Goal: Information Seeking & Learning: Learn about a topic

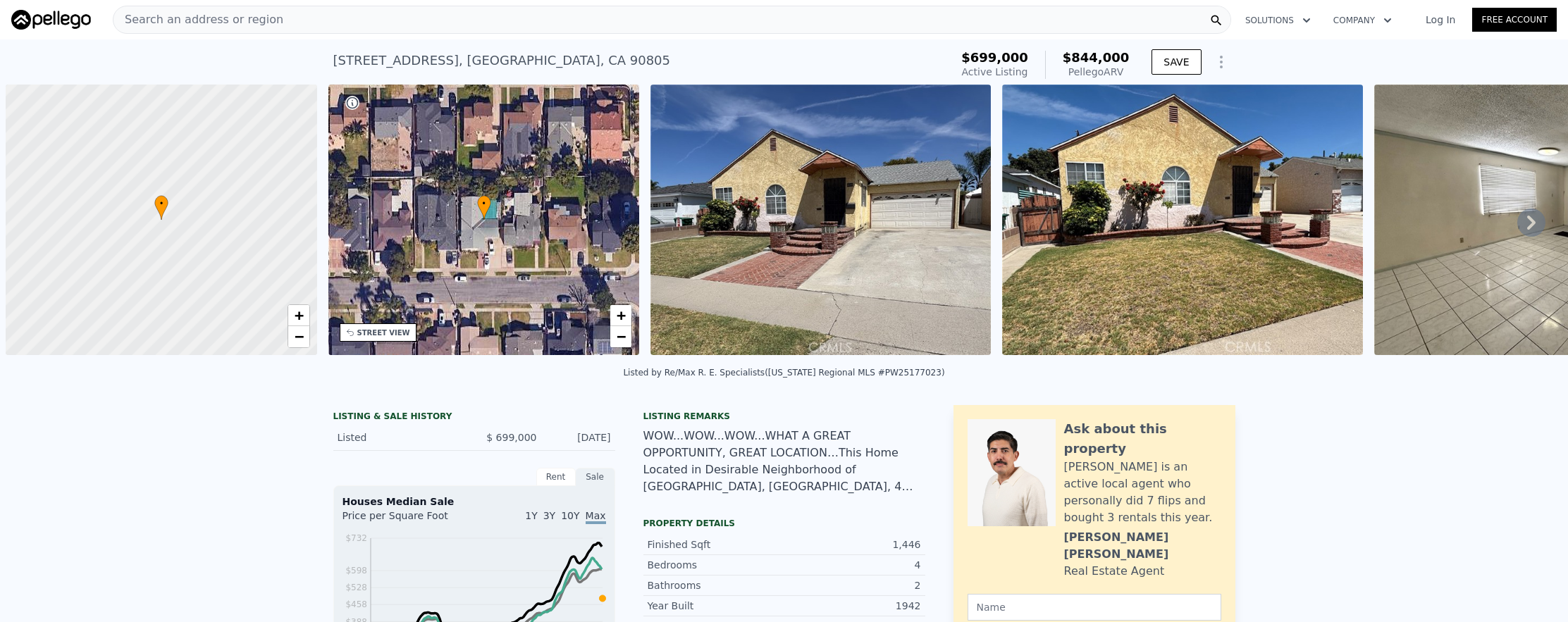
scroll to position [0, 5]
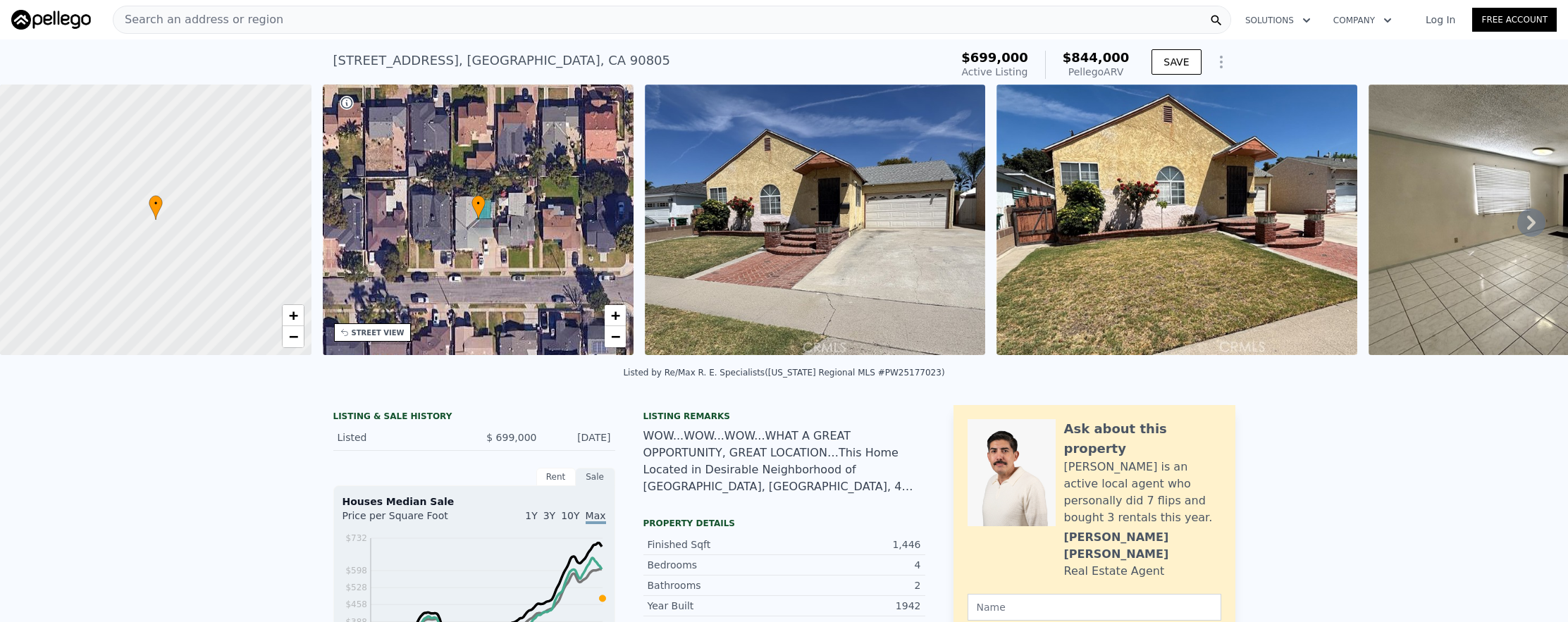
click at [408, 7] on div "Search an address or region" at bounding box center [671, 20] width 1119 height 29
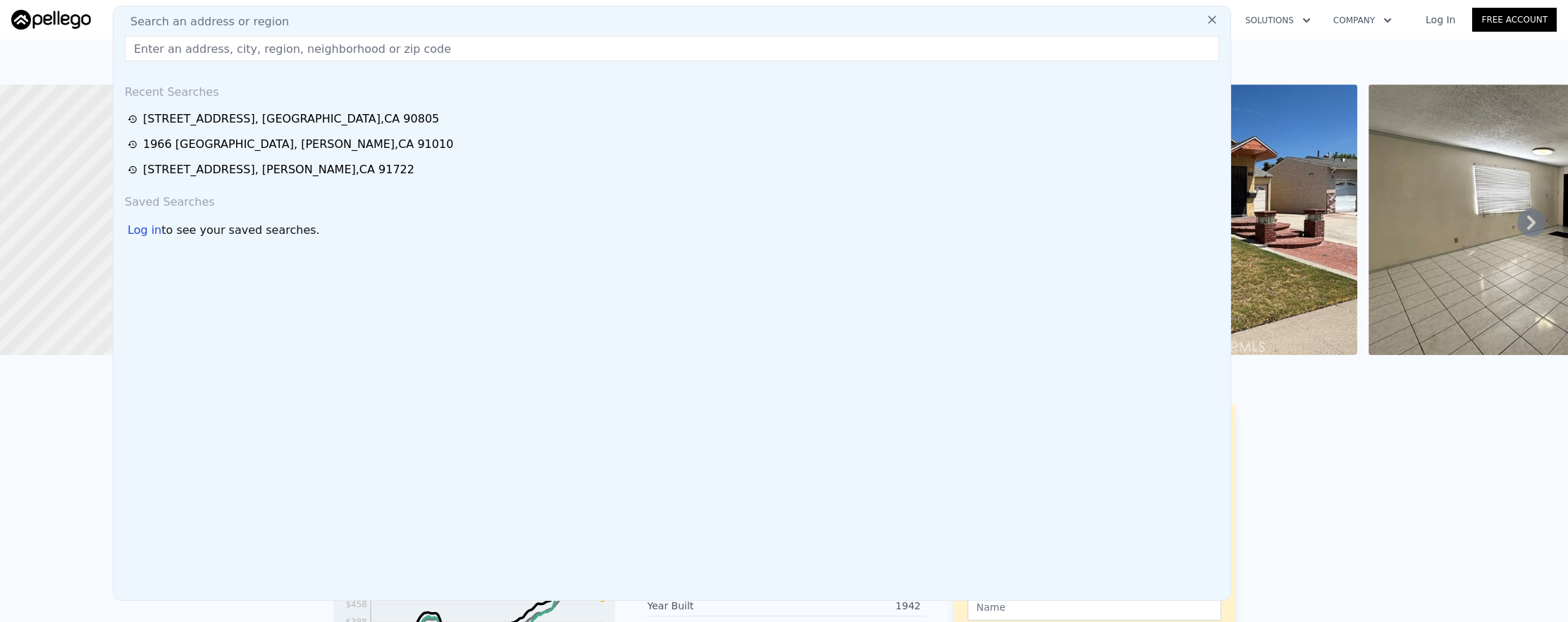
click at [410, 27] on div "Search an address or region" at bounding box center [671, 21] width 1105 height 17
click at [414, 54] on input "text" at bounding box center [672, 48] width 1095 height 25
paste input "[STREET_ADDRESS][PERSON_NAME]"
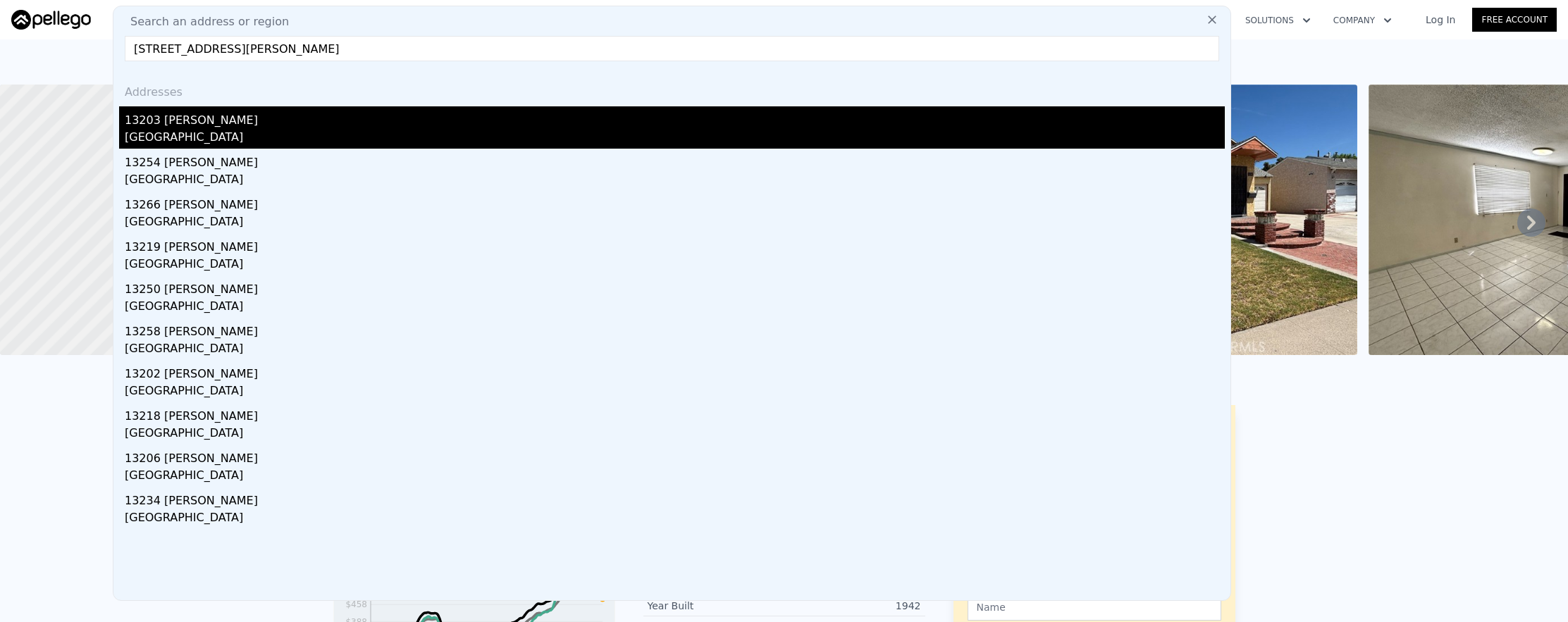
type input "[STREET_ADDRESS][PERSON_NAME]"
click at [421, 124] on div "13203 [PERSON_NAME]" at bounding box center [675, 117] width 1100 height 22
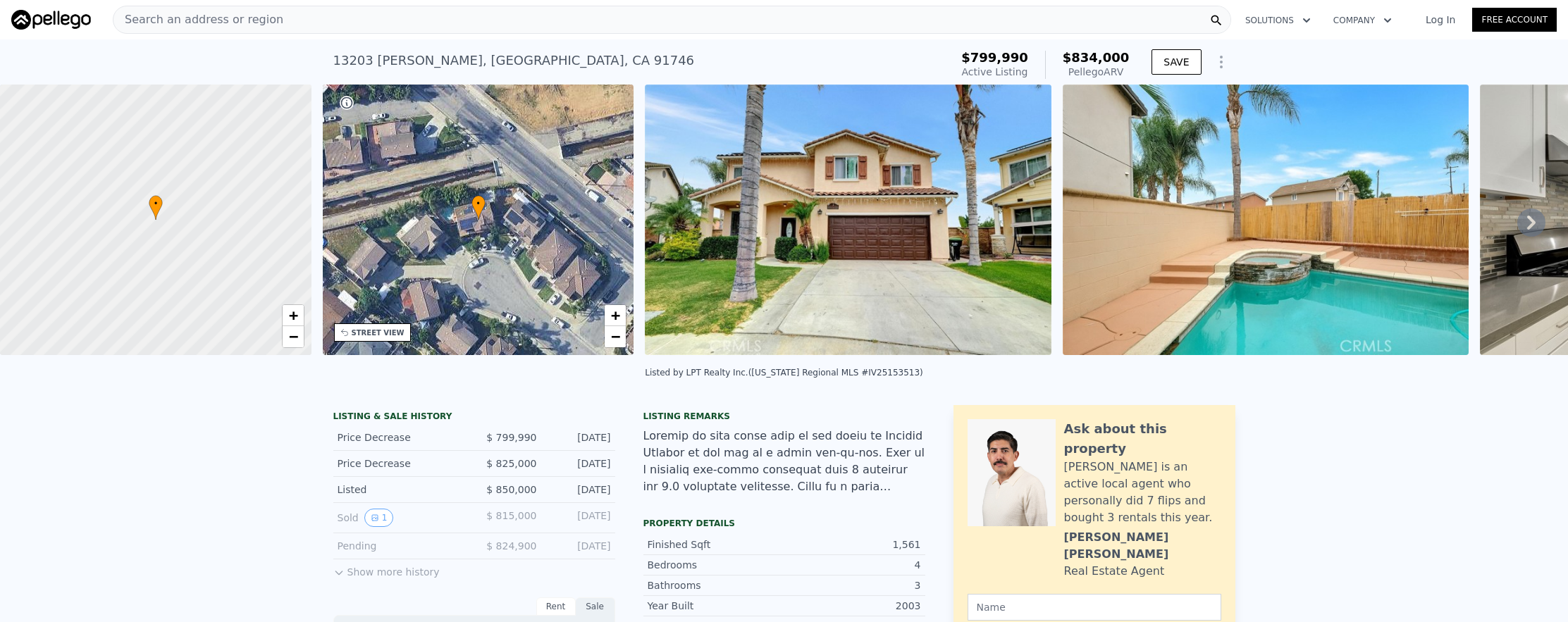
click at [527, 27] on div "Search an address or region" at bounding box center [671, 20] width 1119 height 29
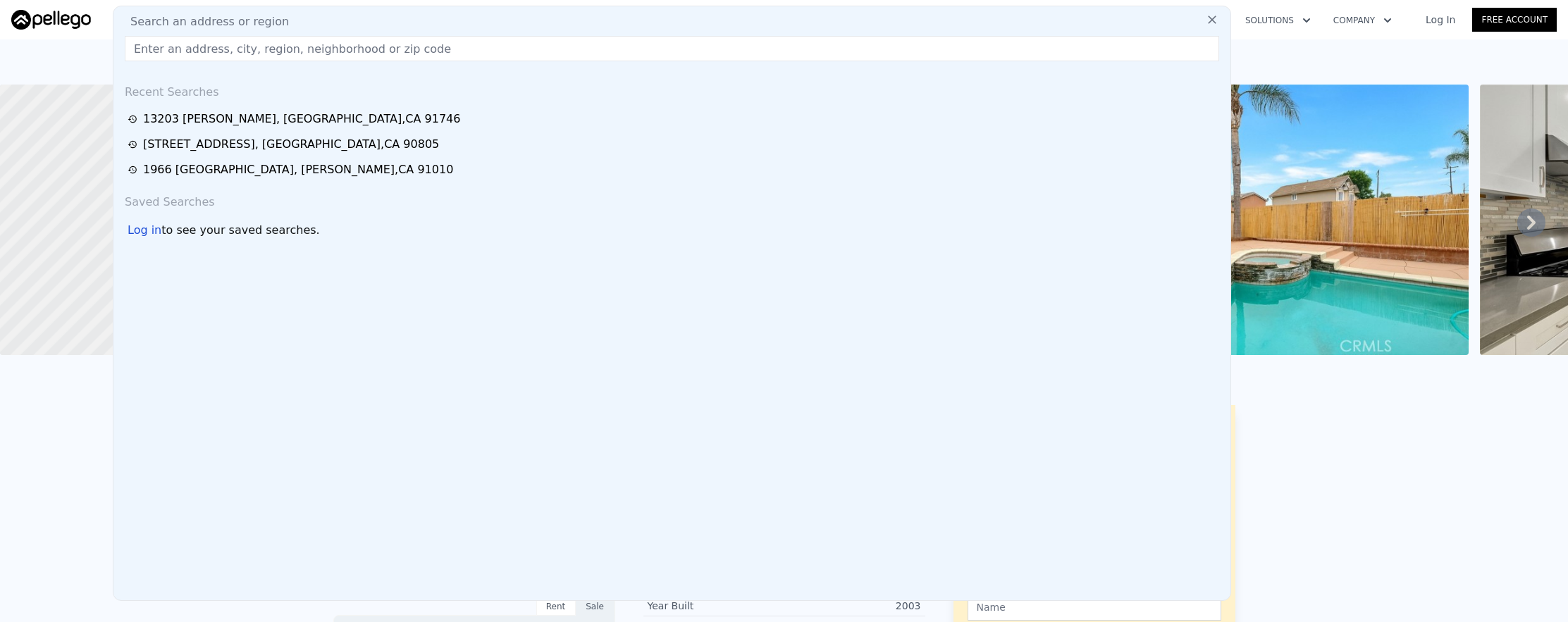
paste input "[STREET_ADDRESS]"
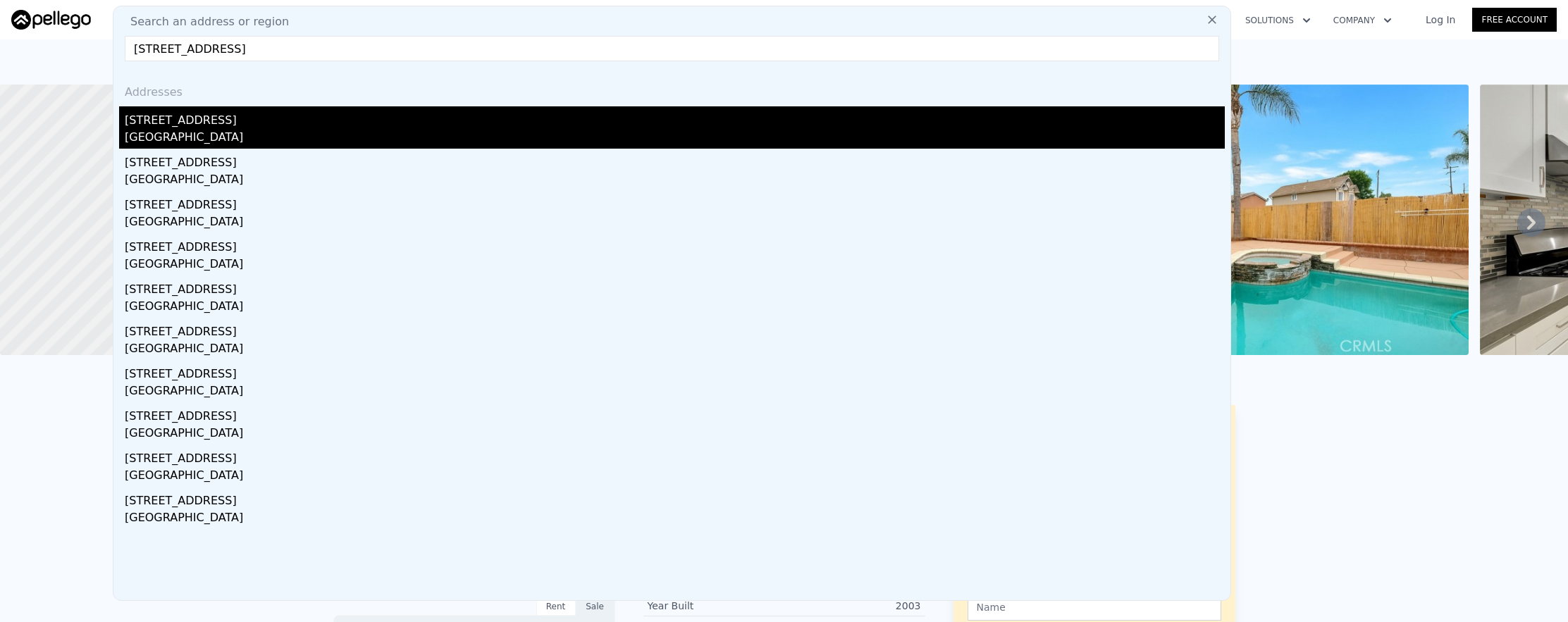
type input "[STREET_ADDRESS]"
click at [594, 141] on div "[GEOGRAPHIC_DATA]" at bounding box center [675, 138] width 1100 height 20
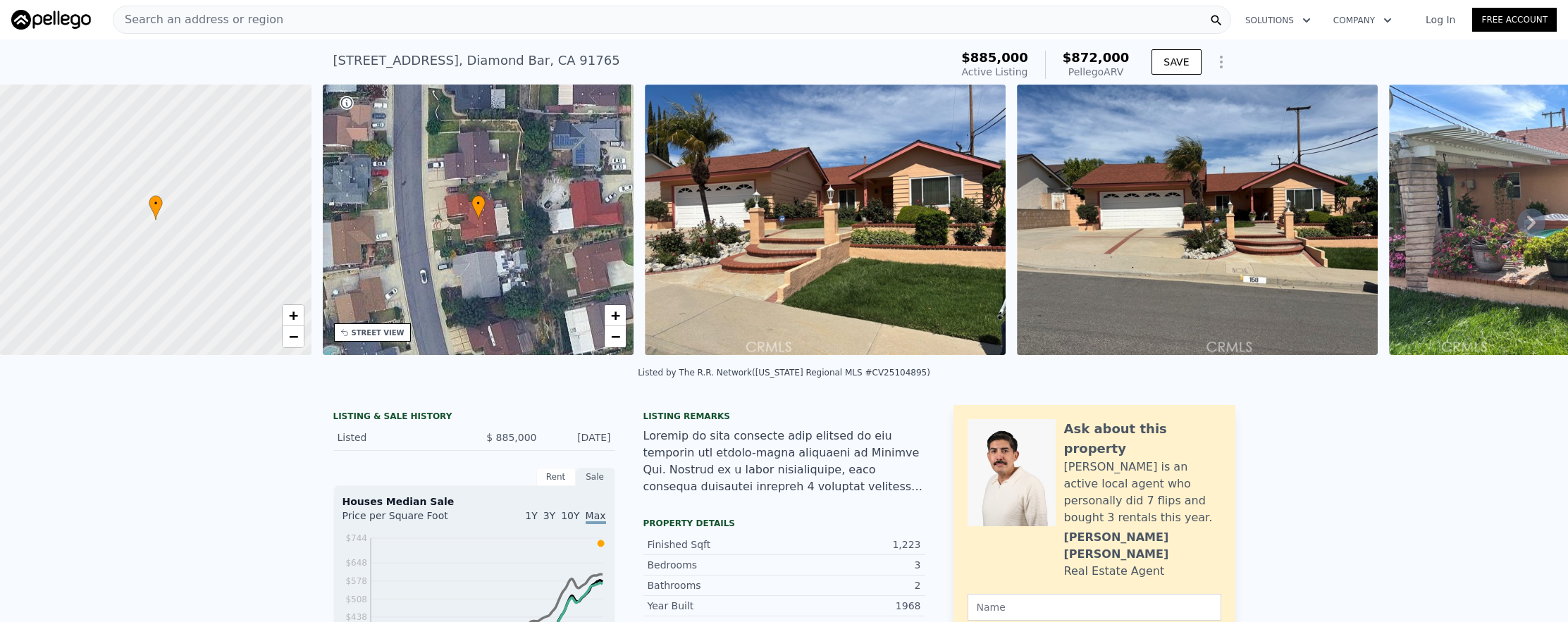
click at [581, 28] on div "Search an address or region" at bounding box center [671, 20] width 1119 height 29
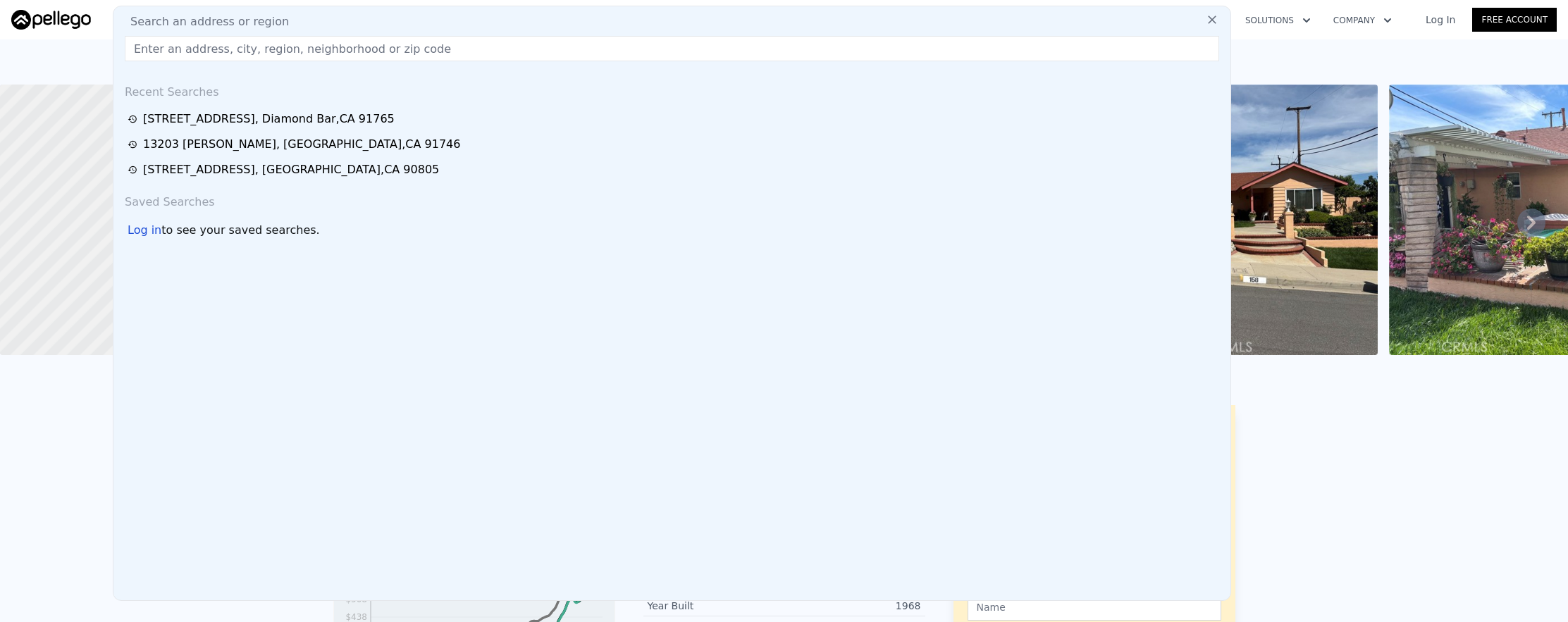
click at [586, 46] on input "text" at bounding box center [672, 48] width 1095 height 25
paste input "[STREET_ADDRESS]"
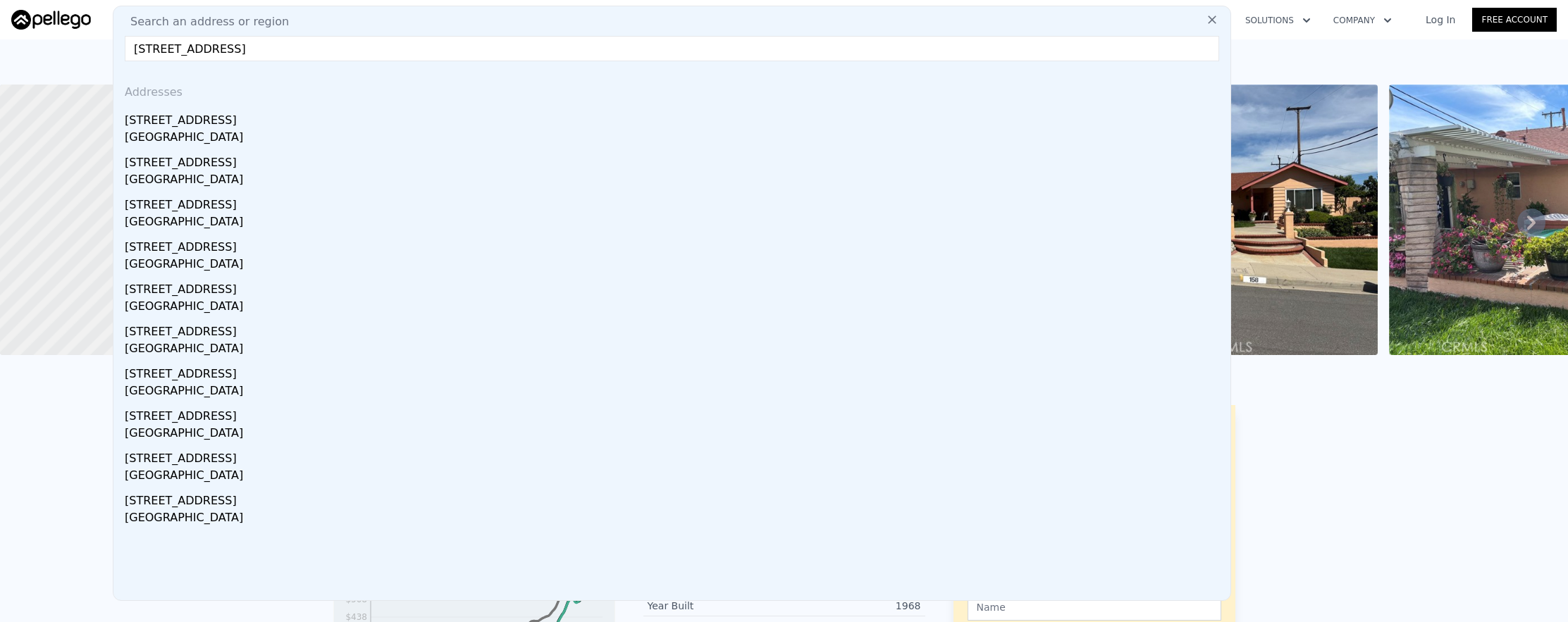
type input "[STREET_ADDRESS]"
click at [586, 123] on div "[STREET_ADDRESS]" at bounding box center [675, 117] width 1100 height 22
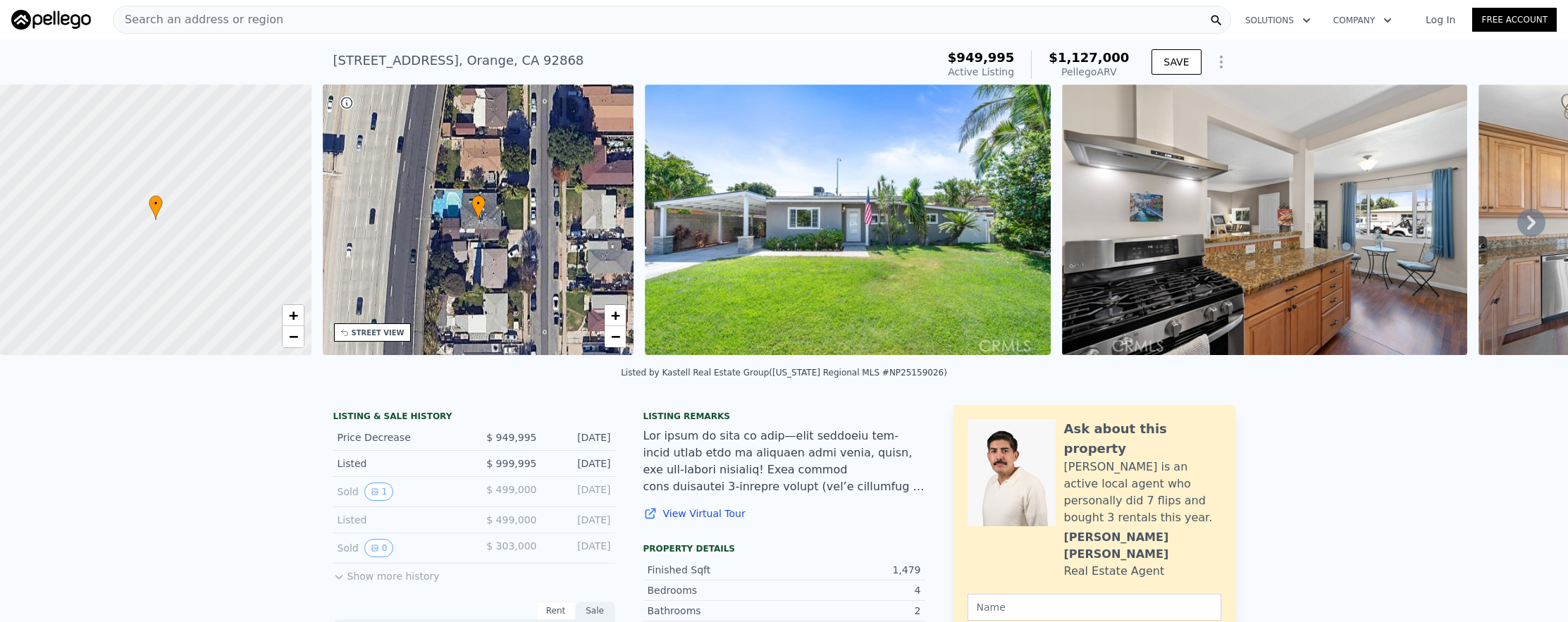
click at [651, 35] on div "Search an address or region Solutions Company Open main menu Log In Free Account" at bounding box center [784, 20] width 1546 height 34
click at [651, 22] on div "Search an address or region" at bounding box center [671, 20] width 1119 height 29
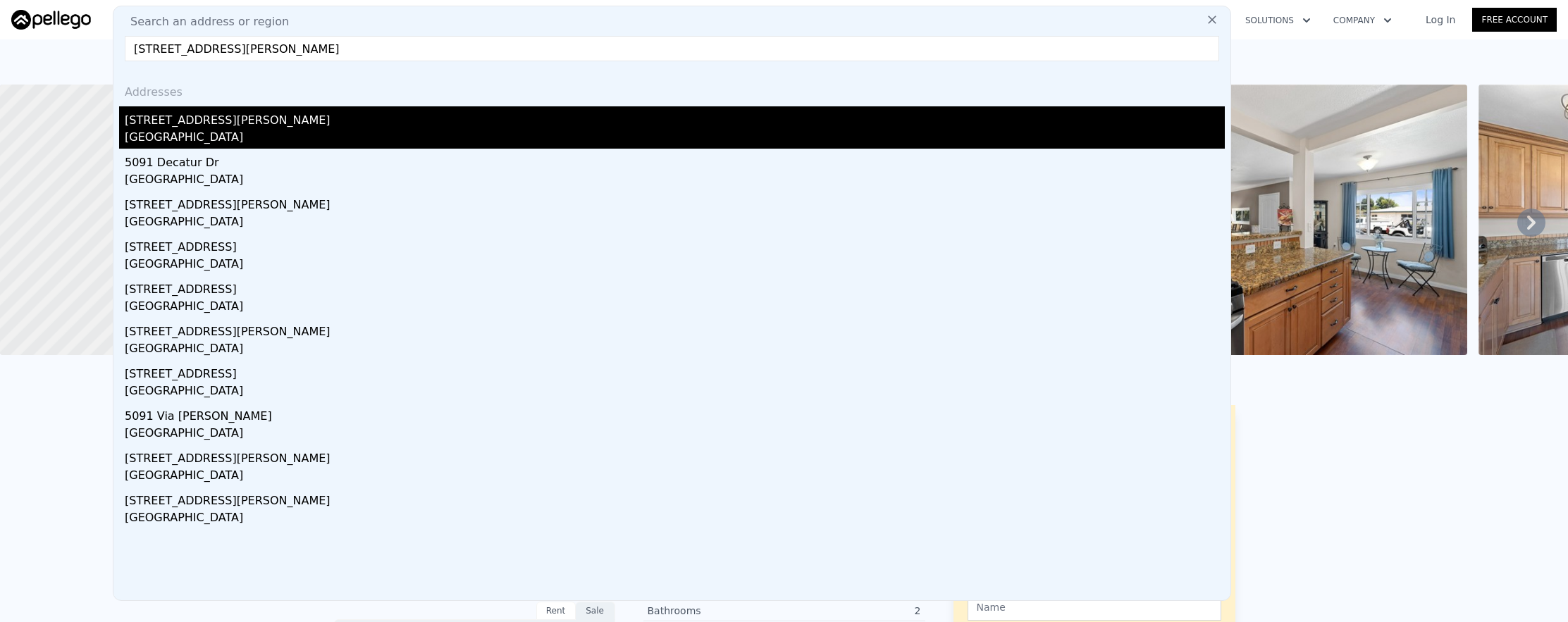
type input "[STREET_ADDRESS][PERSON_NAME]"
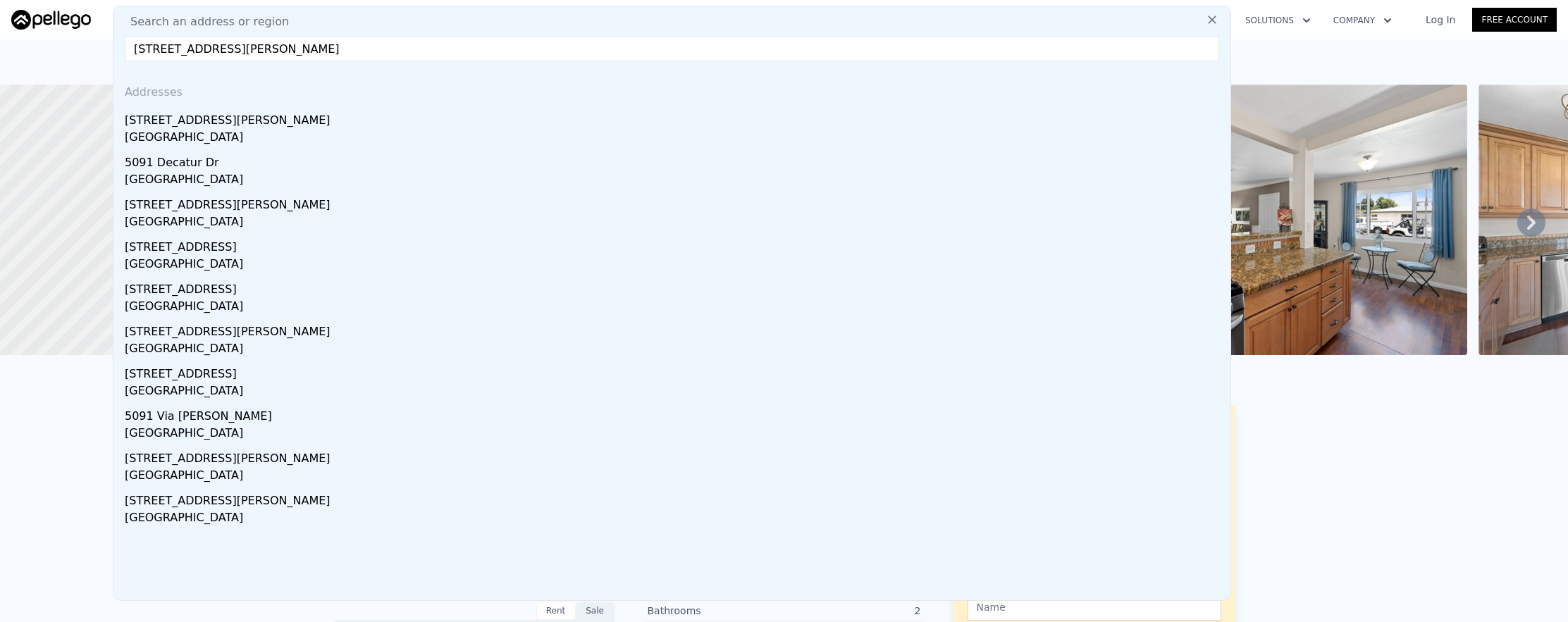
drag, startPoint x: 657, startPoint y: 140, endPoint x: 727, endPoint y: 164, distance: 74.0
click at [657, 140] on div "[GEOGRAPHIC_DATA]" at bounding box center [675, 138] width 1100 height 20
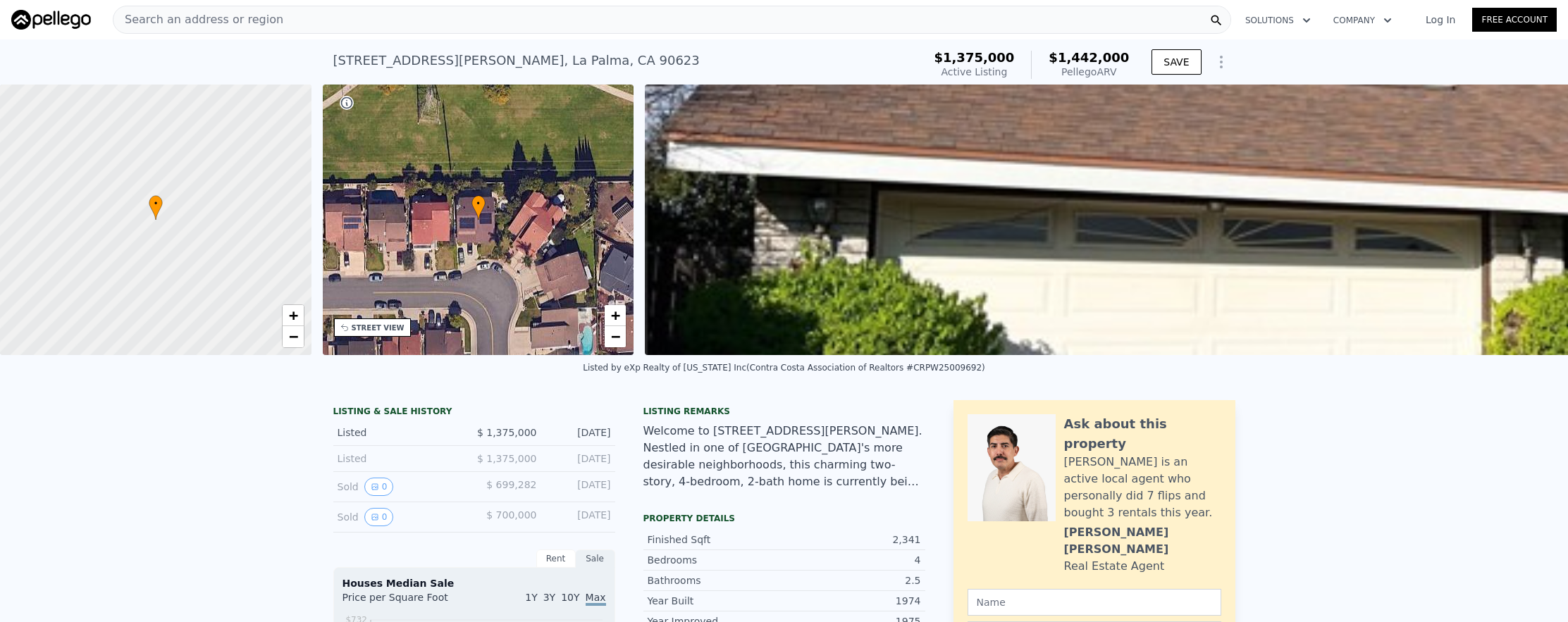
click at [351, 24] on div "Search an address or region" at bounding box center [671, 20] width 1119 height 29
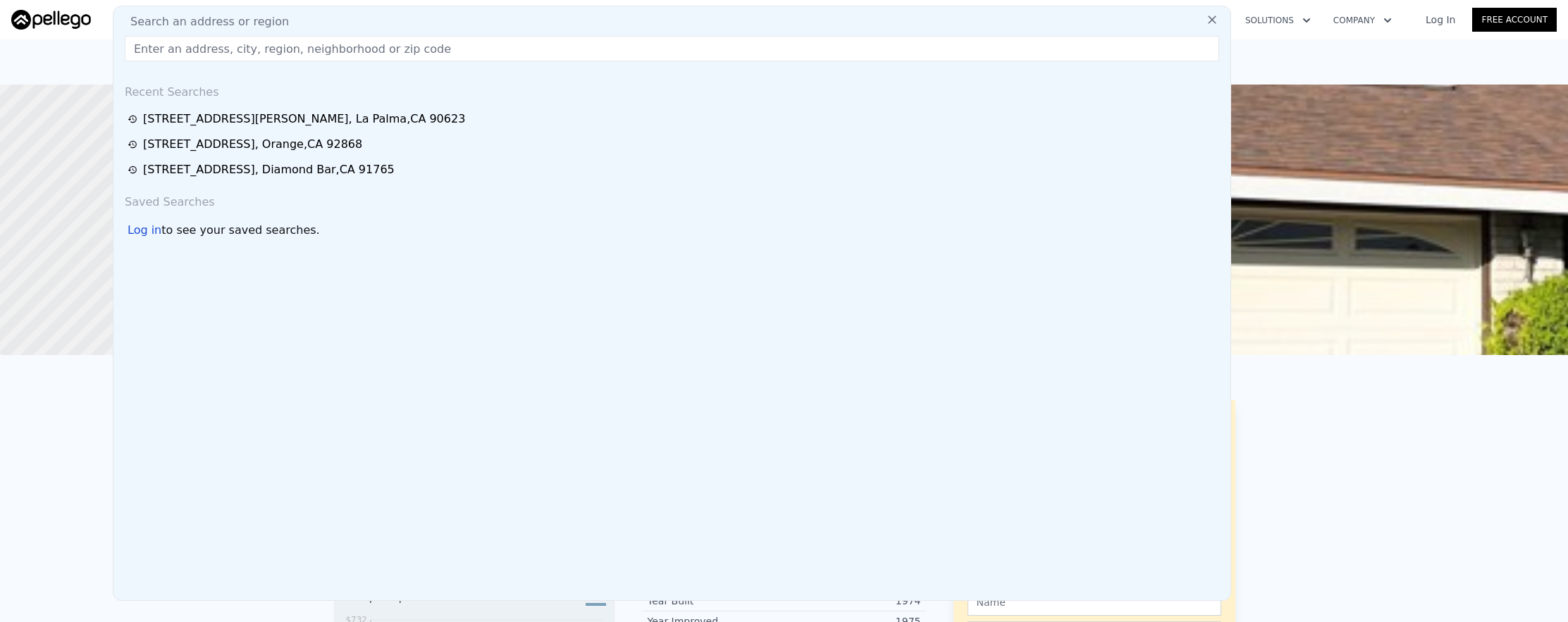
click at [362, 46] on input "text" at bounding box center [672, 48] width 1095 height 25
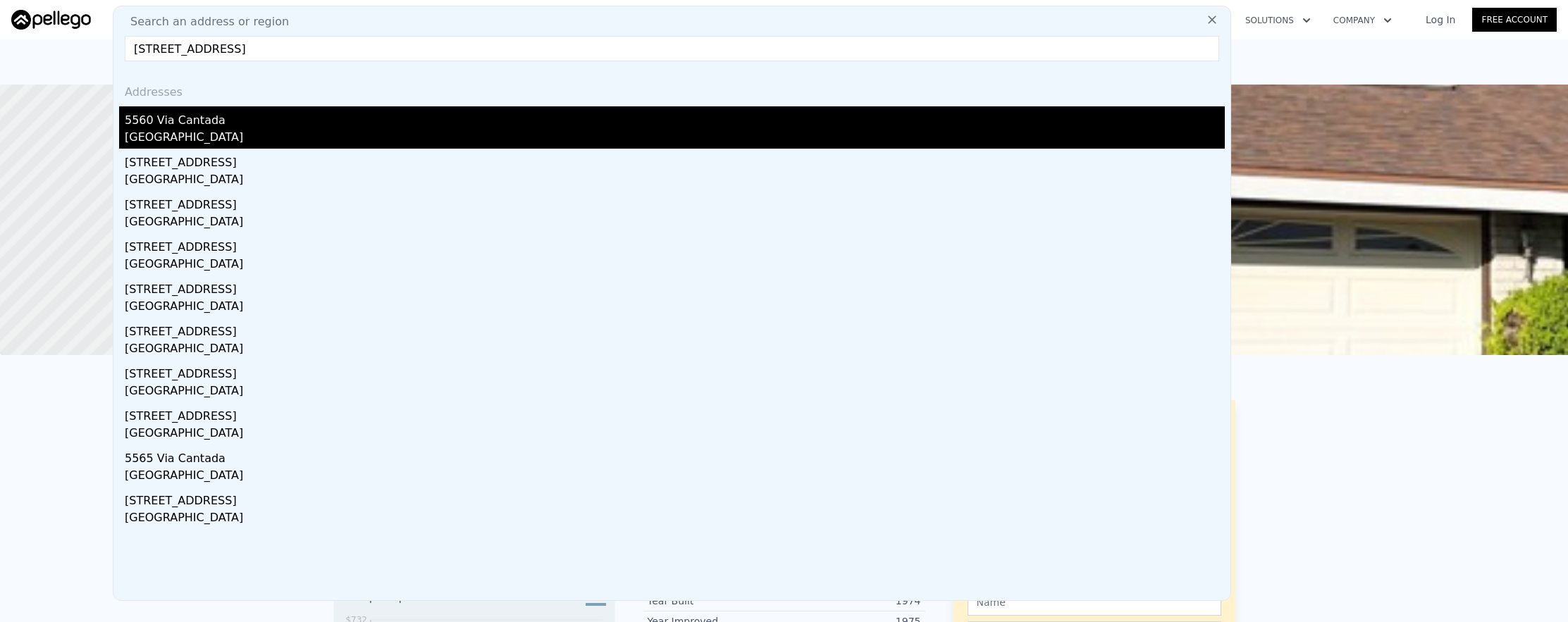
type input "[STREET_ADDRESS]"
click at [364, 135] on div "[GEOGRAPHIC_DATA]" at bounding box center [675, 138] width 1100 height 20
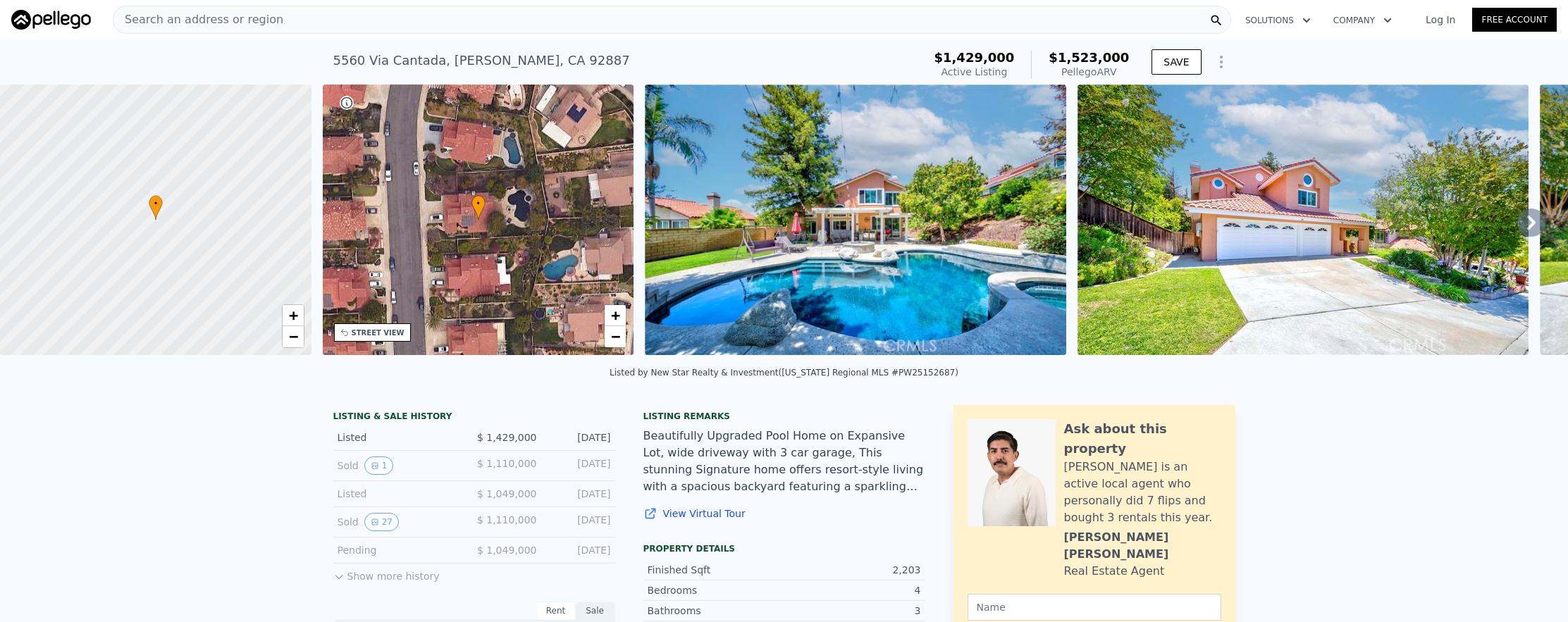
click at [308, 29] on div "Search an address or region" at bounding box center [671, 20] width 1119 height 29
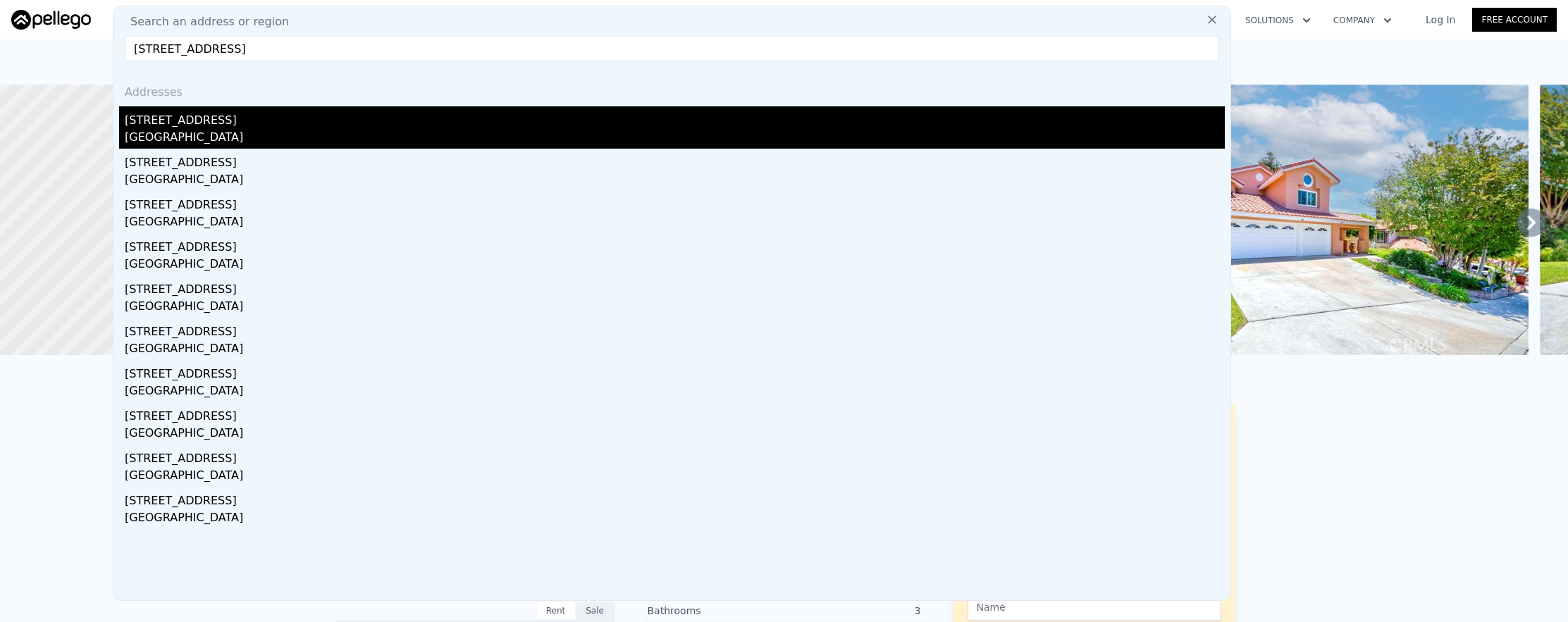
type input "[STREET_ADDRESS]"
click at [323, 120] on div "[STREET_ADDRESS]" at bounding box center [675, 117] width 1100 height 22
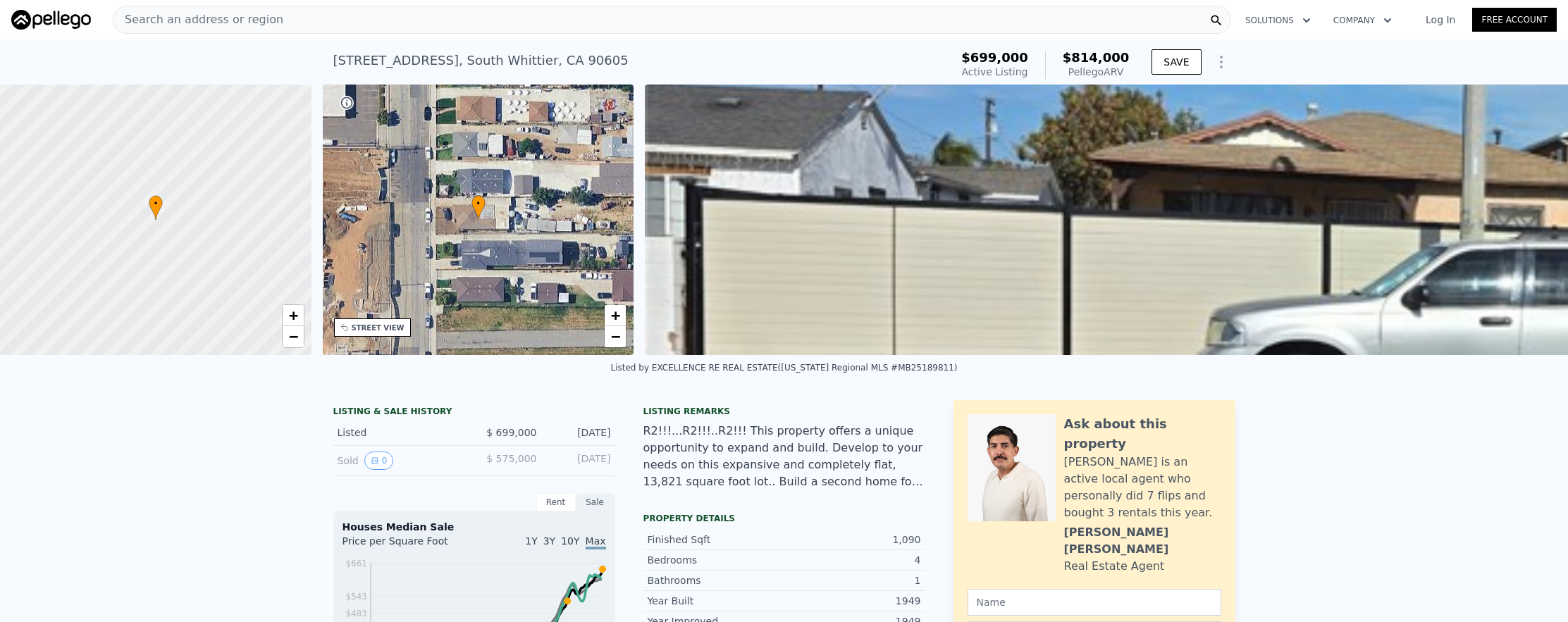
click at [238, 15] on span "Search an address or region" at bounding box center [198, 20] width 170 height 17
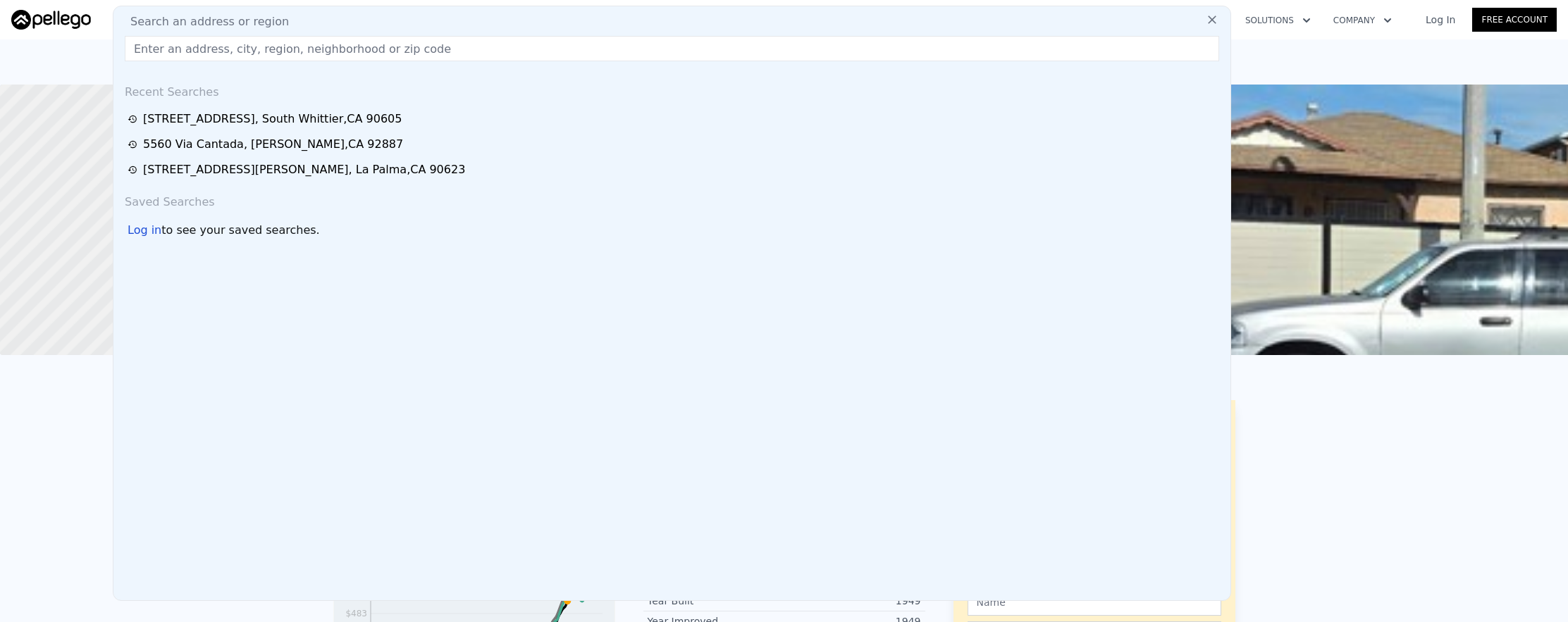
click at [239, 15] on span "Search an address or region" at bounding box center [204, 21] width 170 height 17
click at [246, 36] on input "text" at bounding box center [672, 48] width 1095 height 25
paste input "[STREET_ADDRESS]"
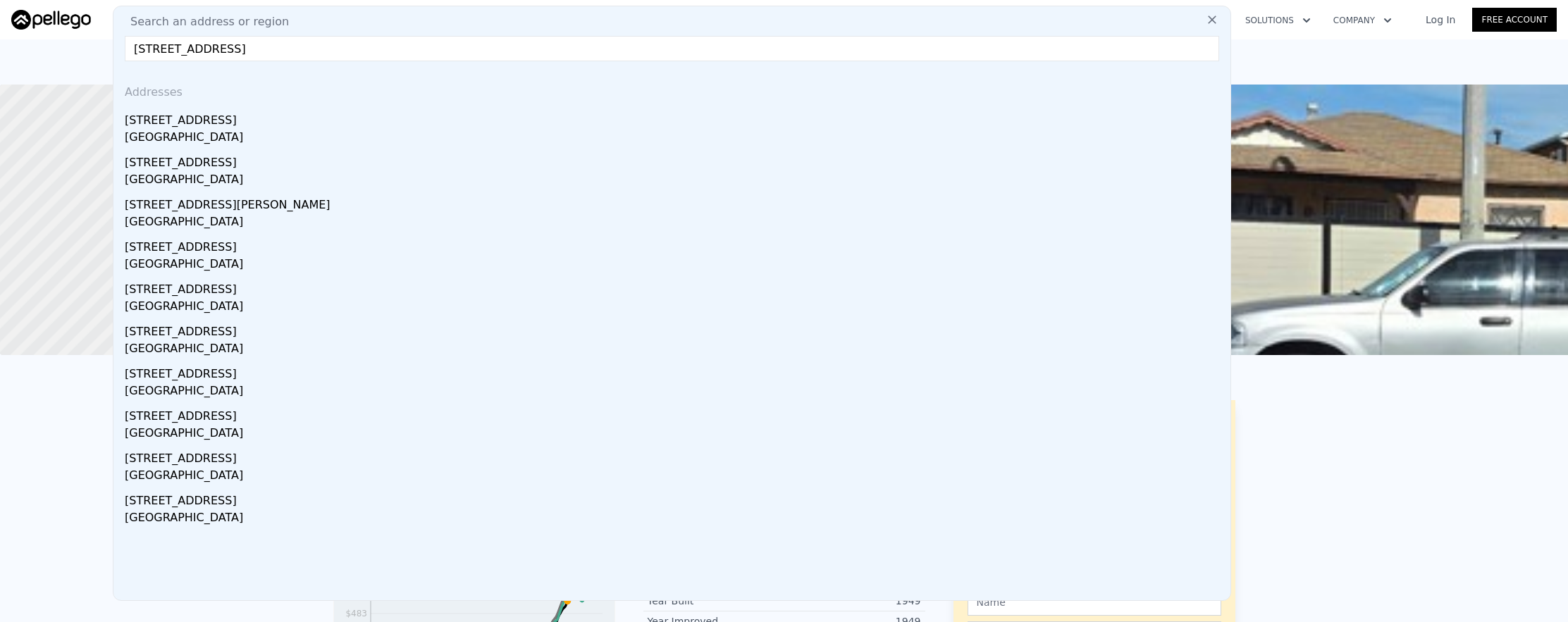
type input "[STREET_ADDRESS]"
click at [276, 112] on div "[STREET_ADDRESS]" at bounding box center [675, 117] width 1100 height 22
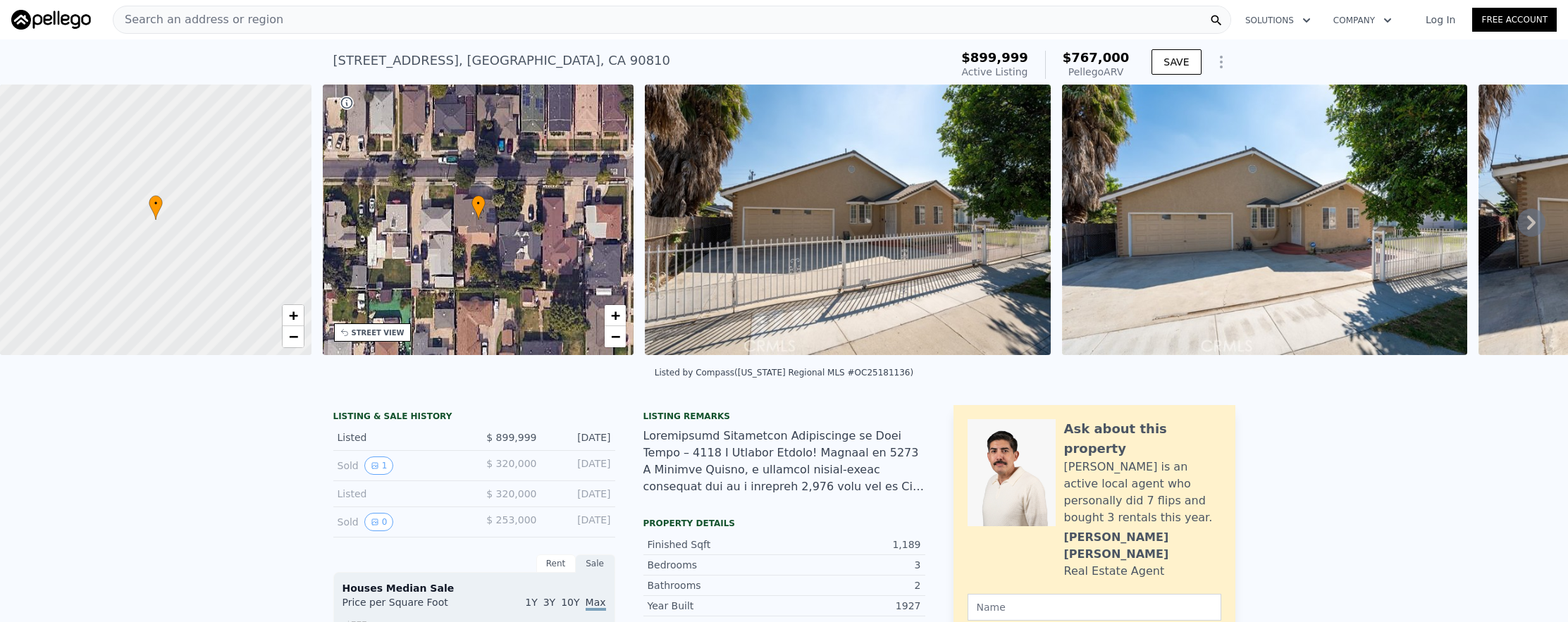
click at [644, 30] on div "Search an address or region" at bounding box center [671, 20] width 1119 height 29
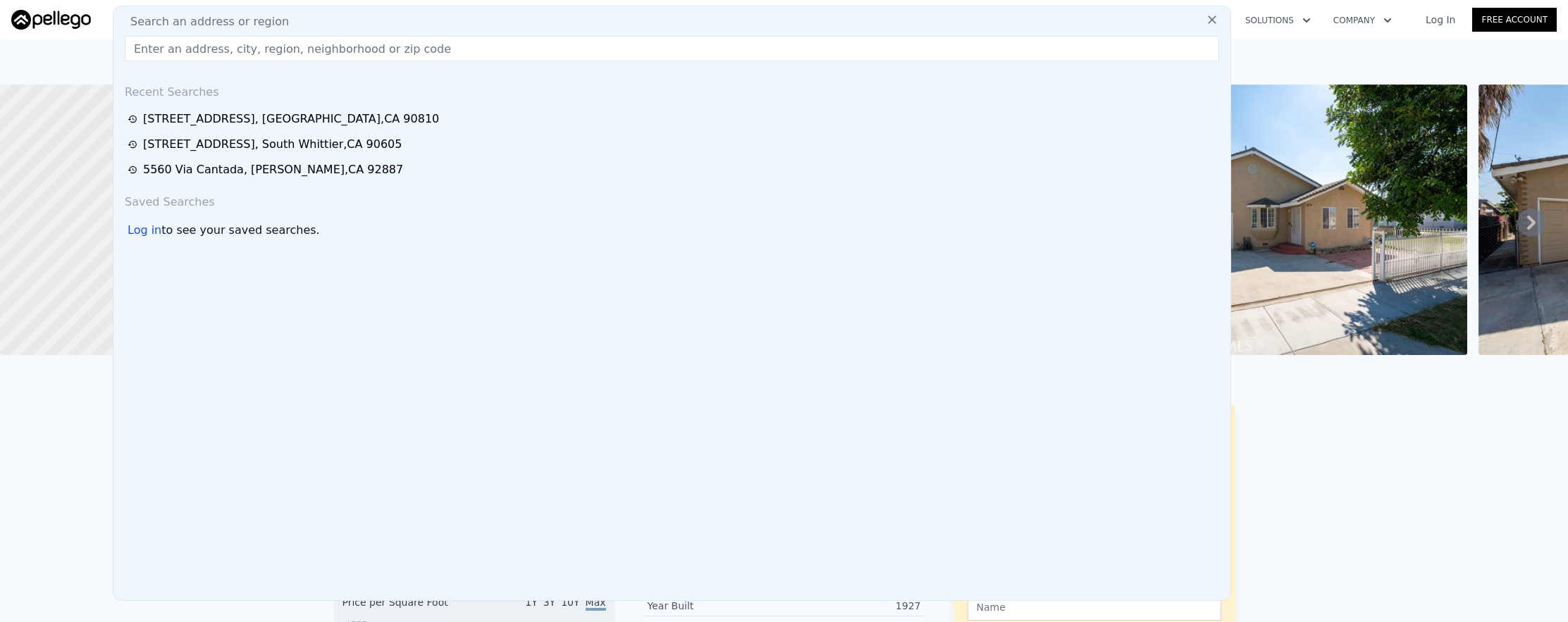
click at [511, 51] on input "text" at bounding box center [672, 48] width 1095 height 25
paste input "[STREET_ADDRESS][PERSON_NAME]"
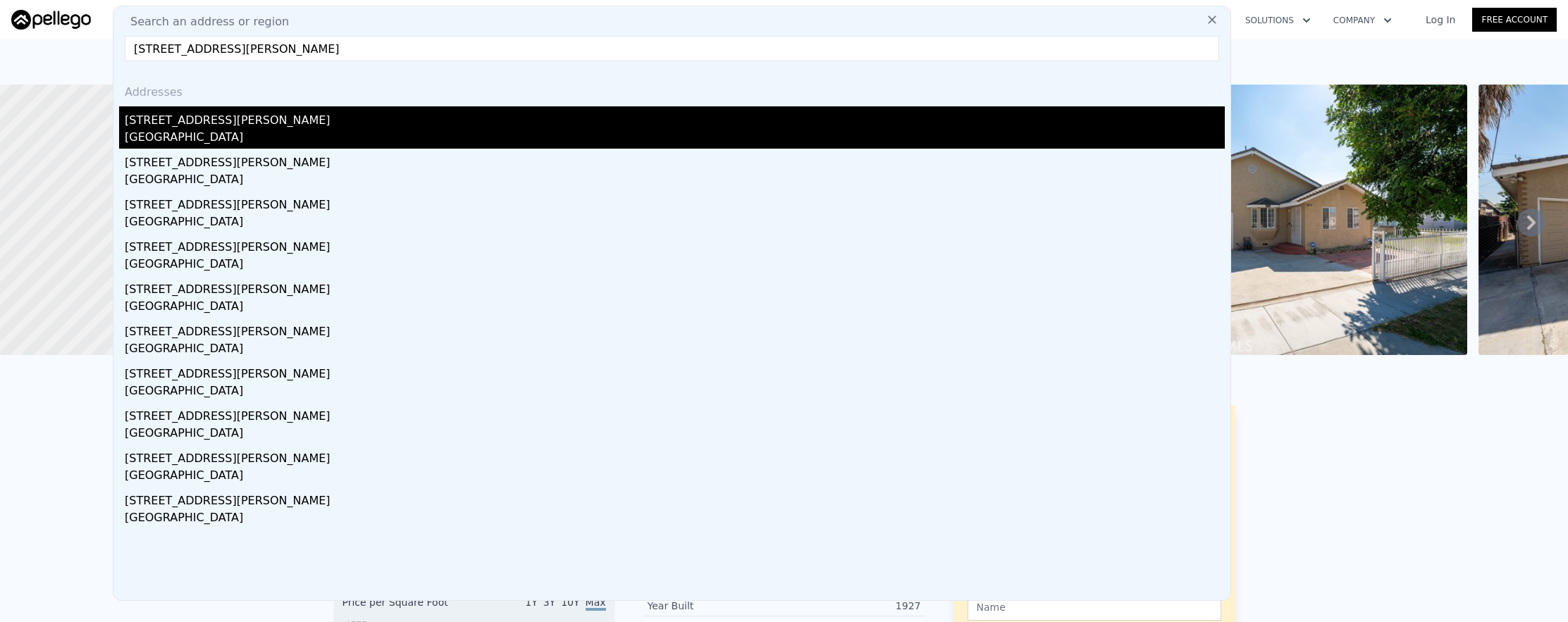
type input "[STREET_ADDRESS][PERSON_NAME]"
click at [556, 142] on div "[GEOGRAPHIC_DATA]" at bounding box center [675, 138] width 1100 height 20
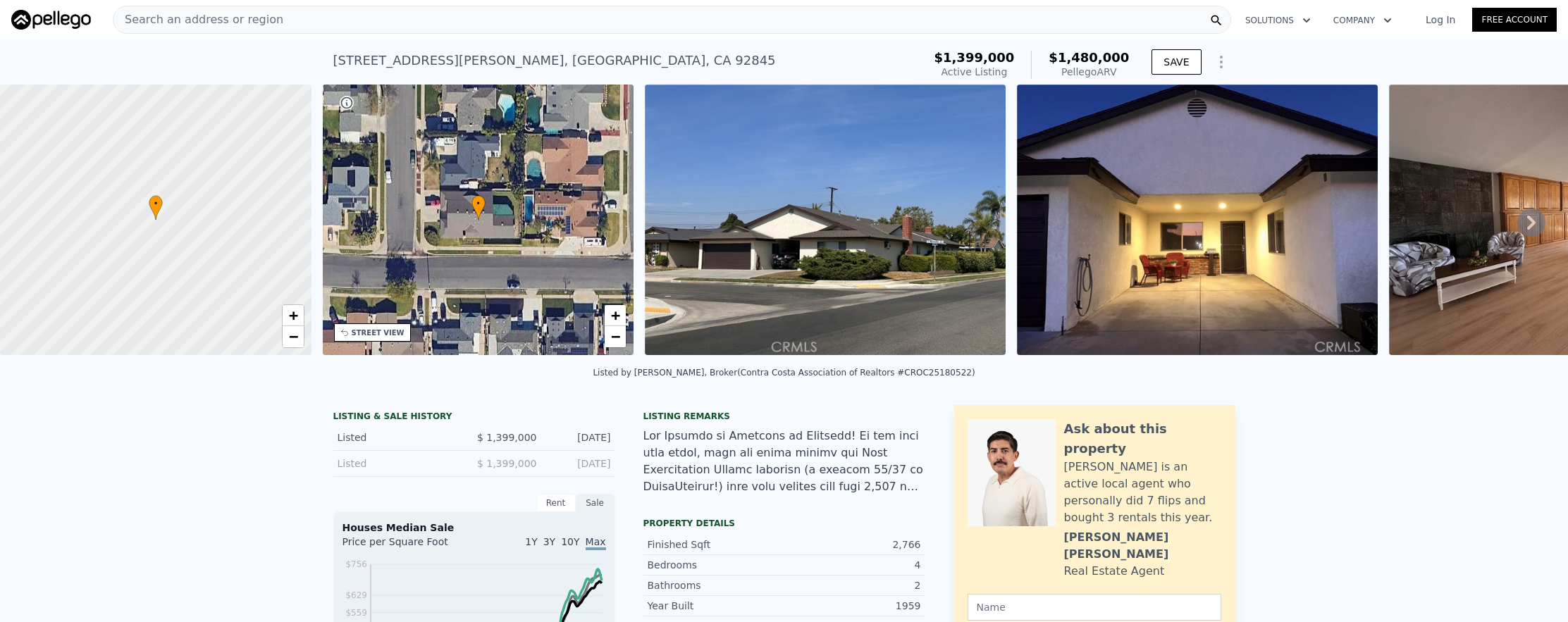
click at [504, 32] on div "Search an address or region" at bounding box center [671, 20] width 1119 height 29
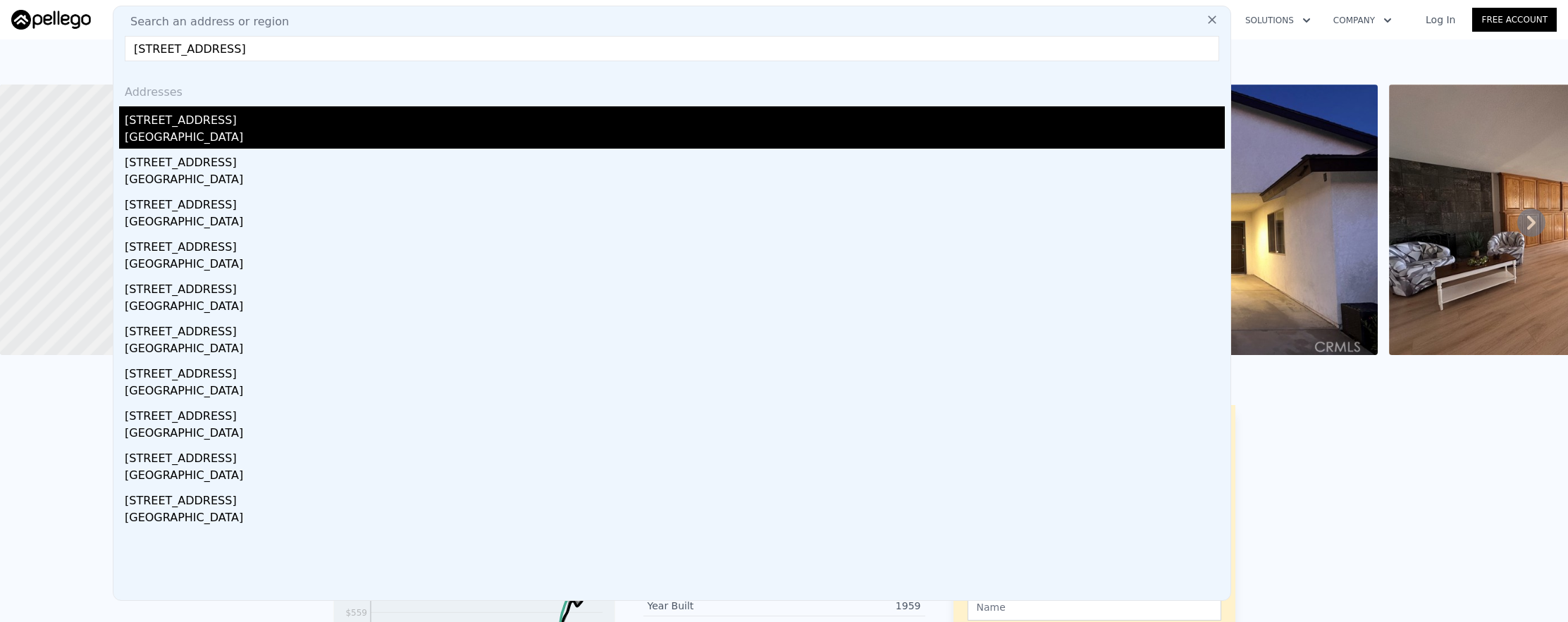
type input "[STREET_ADDRESS]"
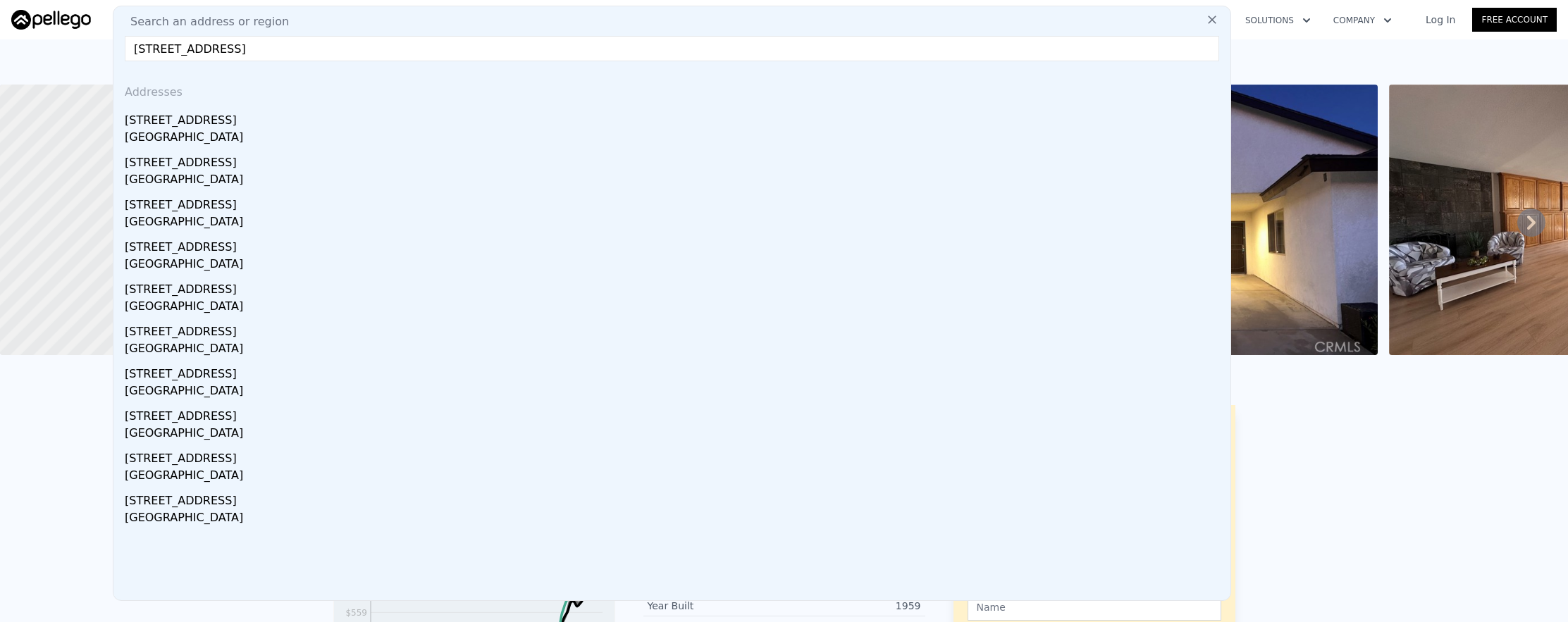
click at [455, 144] on div "[GEOGRAPHIC_DATA]" at bounding box center [675, 138] width 1100 height 20
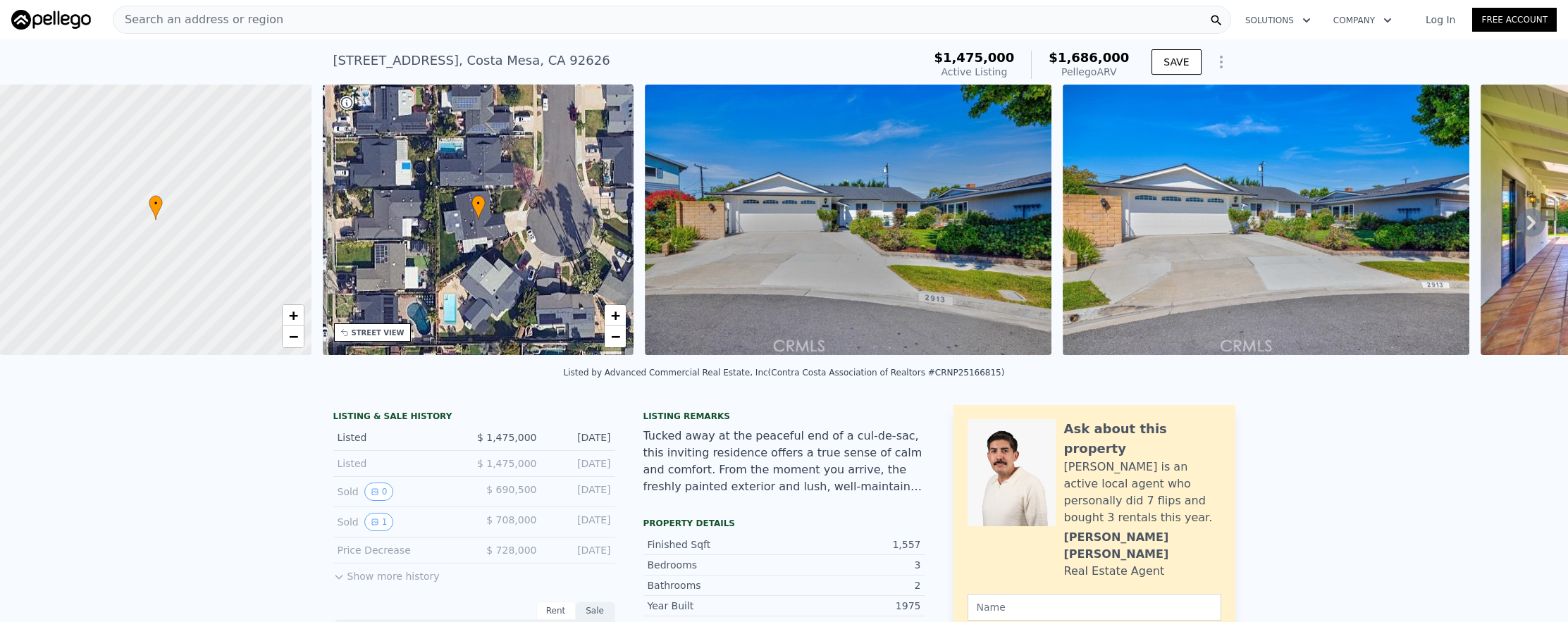
click at [873, 21] on div "Search an address or region" at bounding box center [671, 20] width 1119 height 29
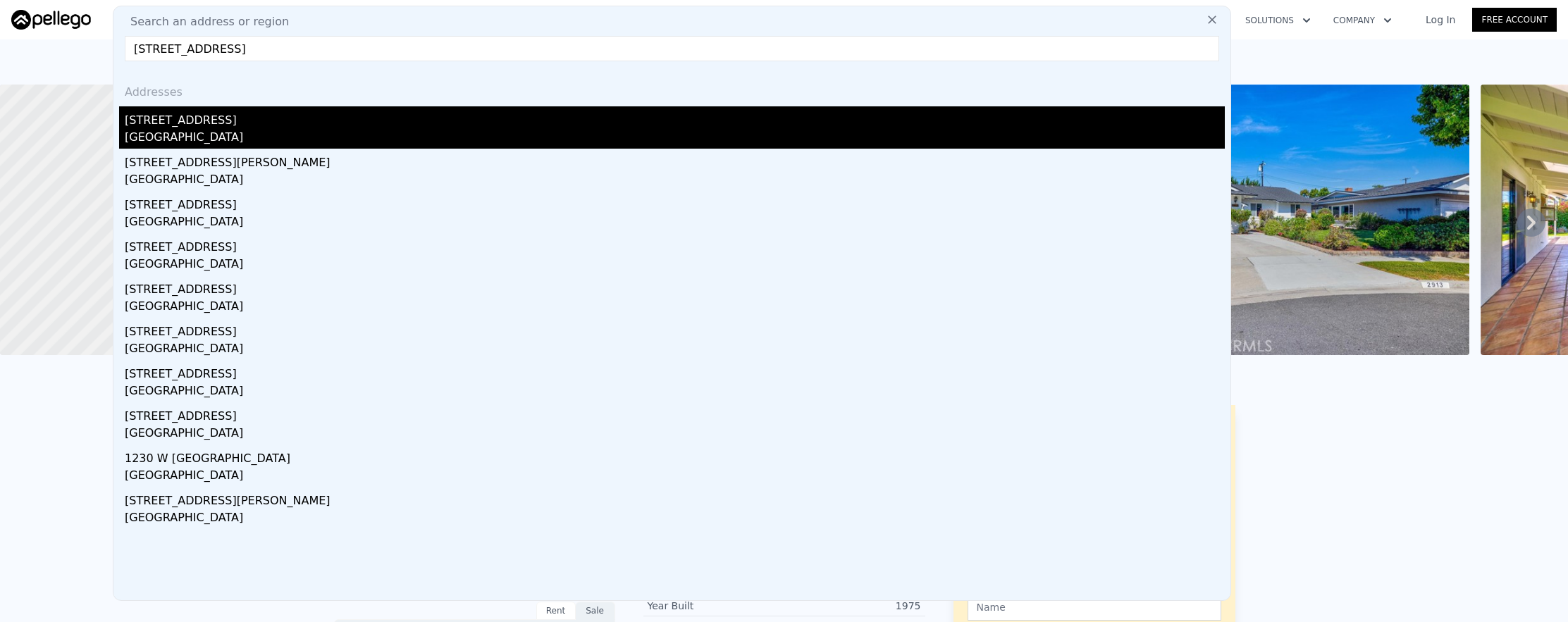
type input "[STREET_ADDRESS]"
click at [815, 145] on div "[GEOGRAPHIC_DATA]" at bounding box center [675, 138] width 1100 height 20
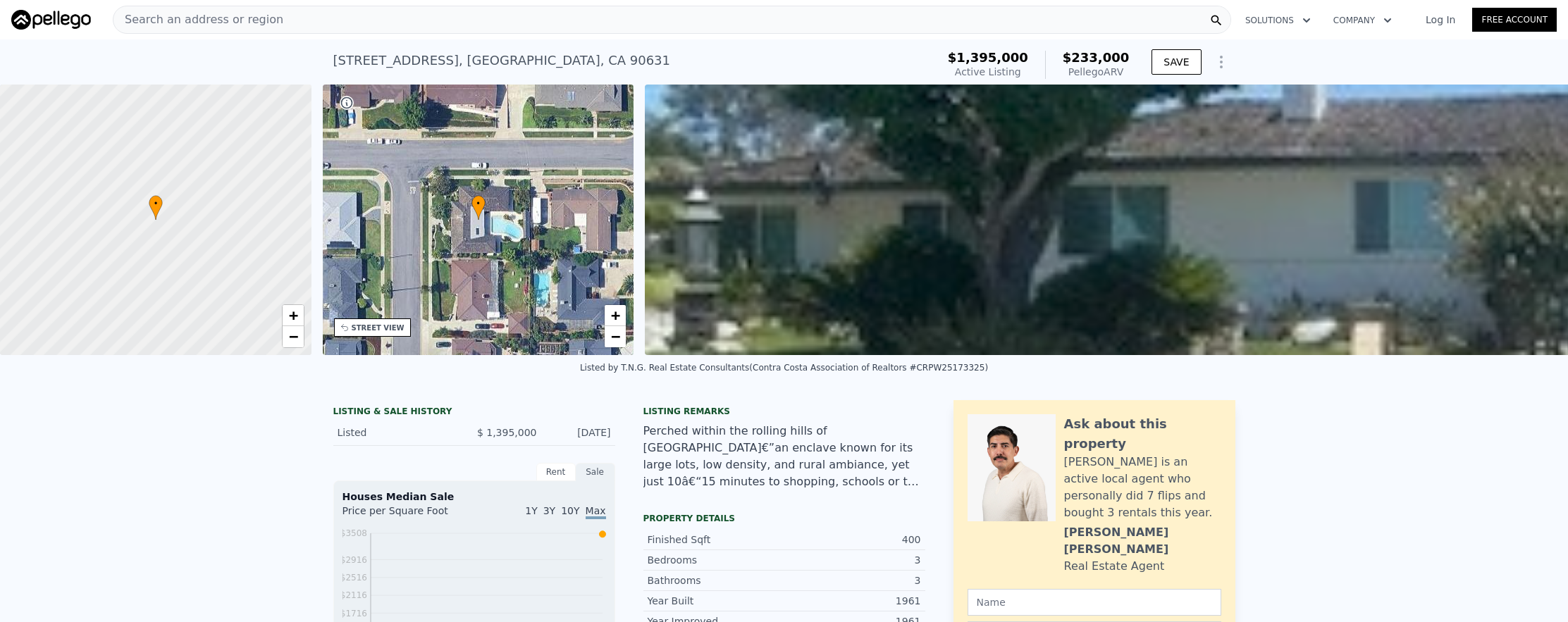
click at [507, 26] on div "Search an address or region" at bounding box center [671, 20] width 1119 height 29
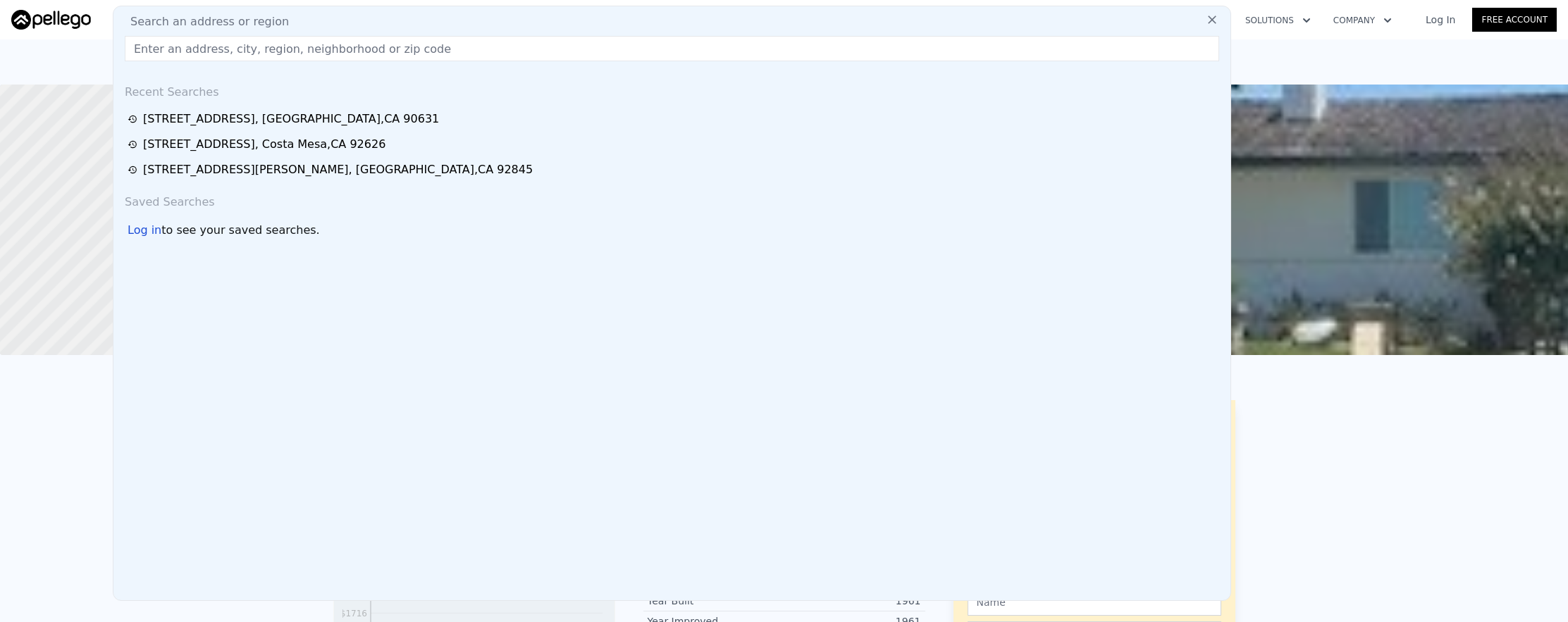
click at [508, 37] on input "text" at bounding box center [672, 48] width 1095 height 25
paste input "[STREET_ADDRESS]"
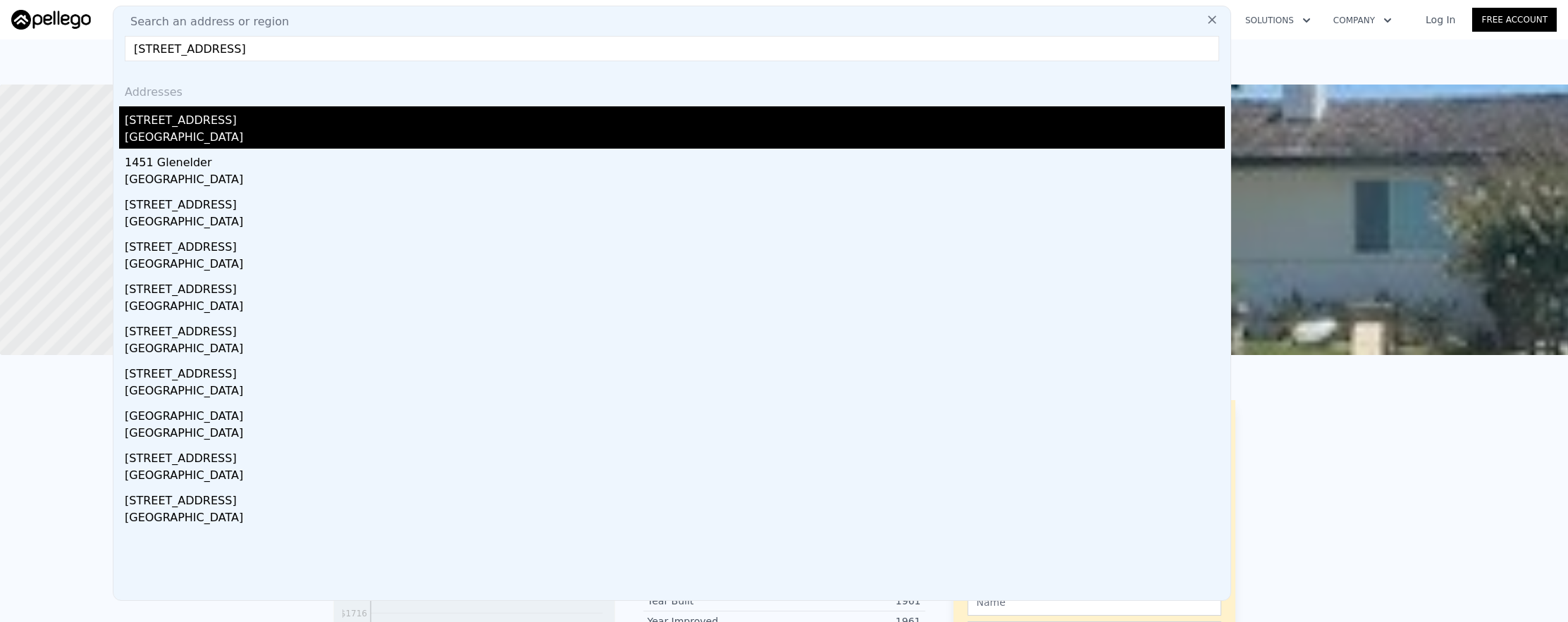
type input "[STREET_ADDRESS]"
click at [480, 111] on div "[STREET_ADDRESS]" at bounding box center [675, 117] width 1100 height 22
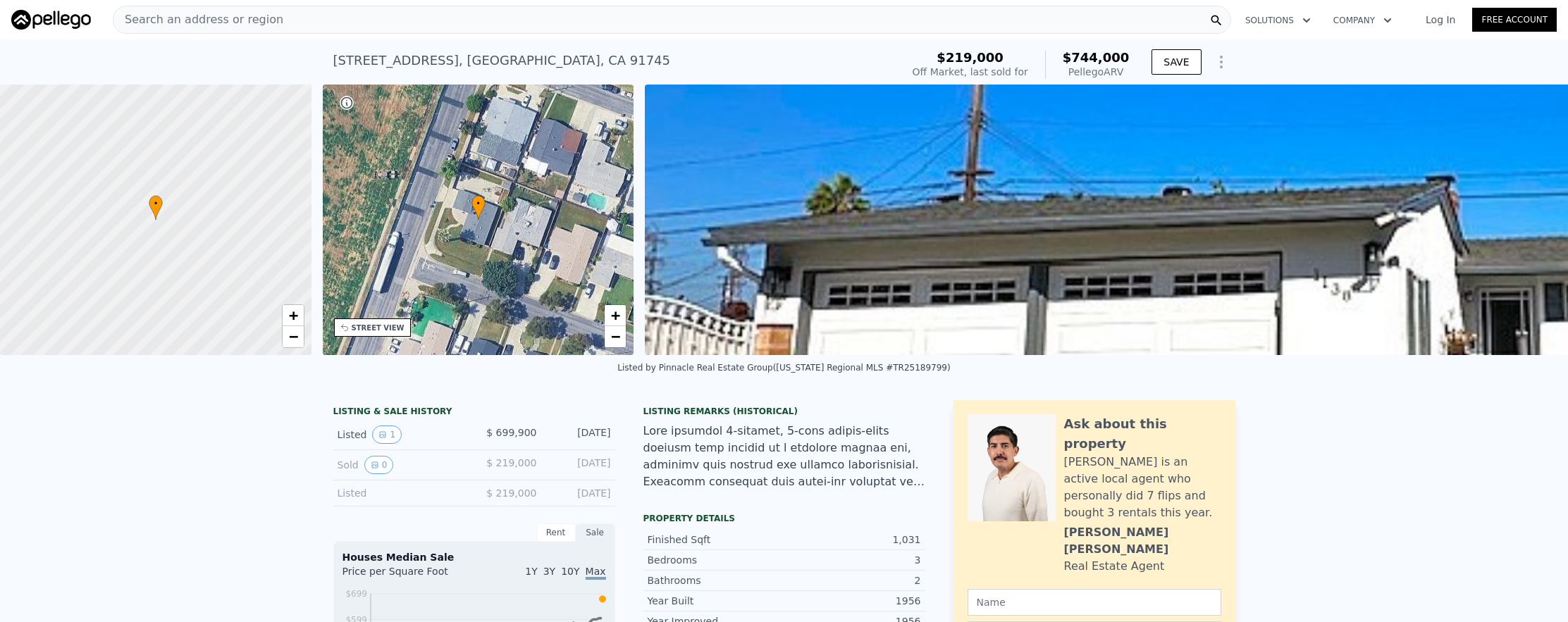
click at [363, 29] on div "Search an address or region" at bounding box center [671, 20] width 1119 height 29
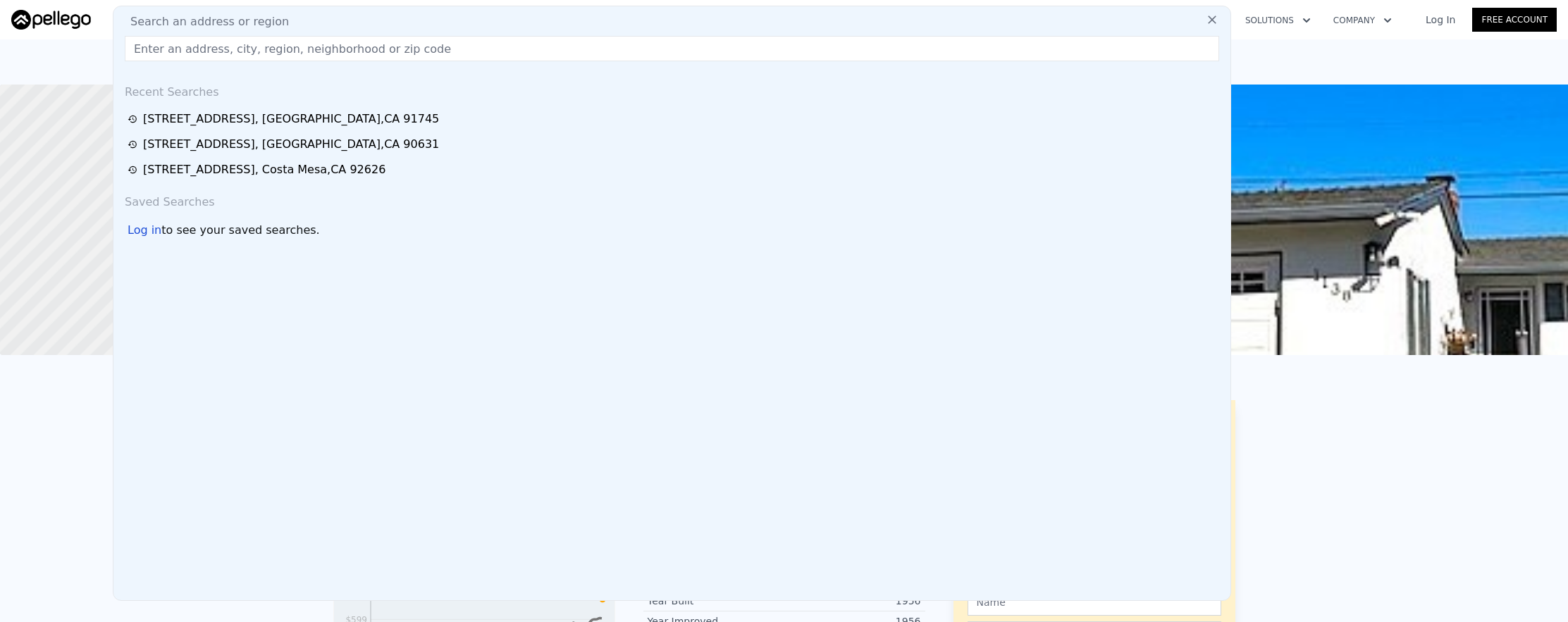
click at [372, 44] on input "text" at bounding box center [672, 48] width 1095 height 25
paste input "[STREET_ADDRESS][PERSON_NAME]"
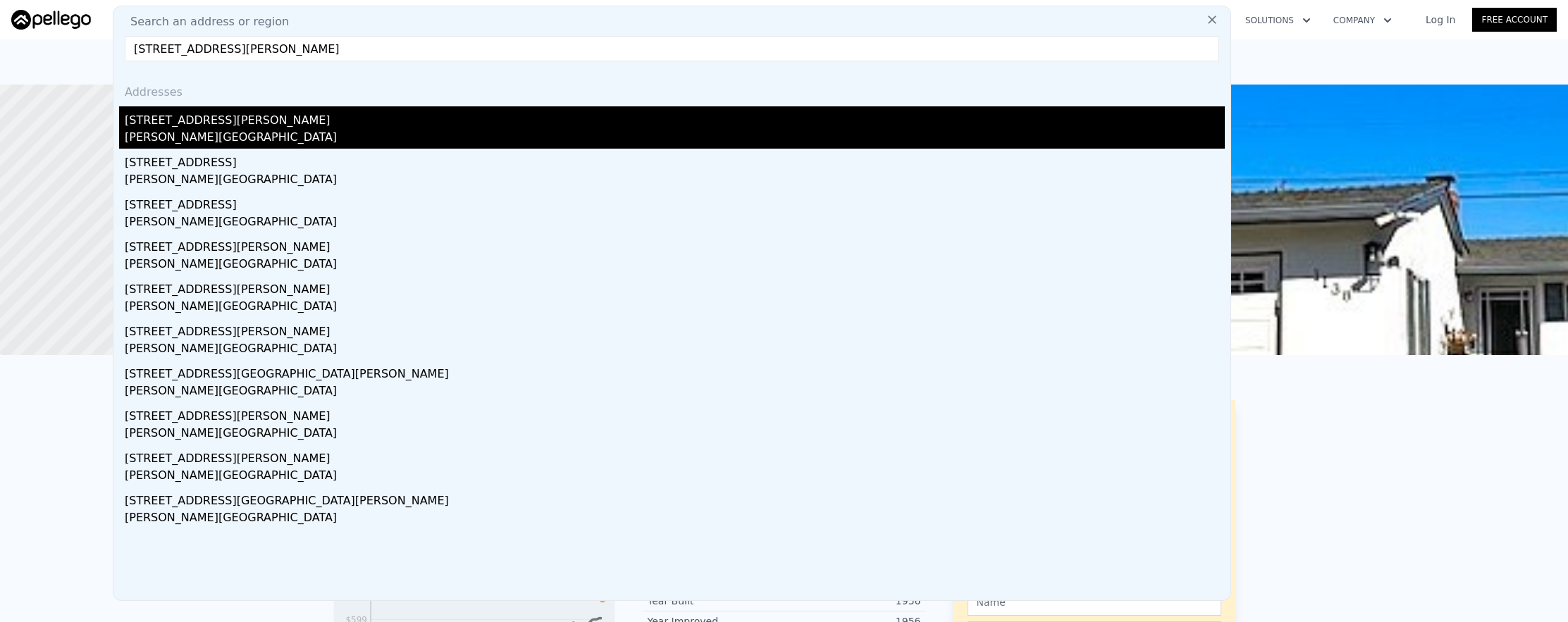
type input "[STREET_ADDRESS][PERSON_NAME]"
click at [394, 115] on div "[STREET_ADDRESS][PERSON_NAME]" at bounding box center [675, 117] width 1100 height 22
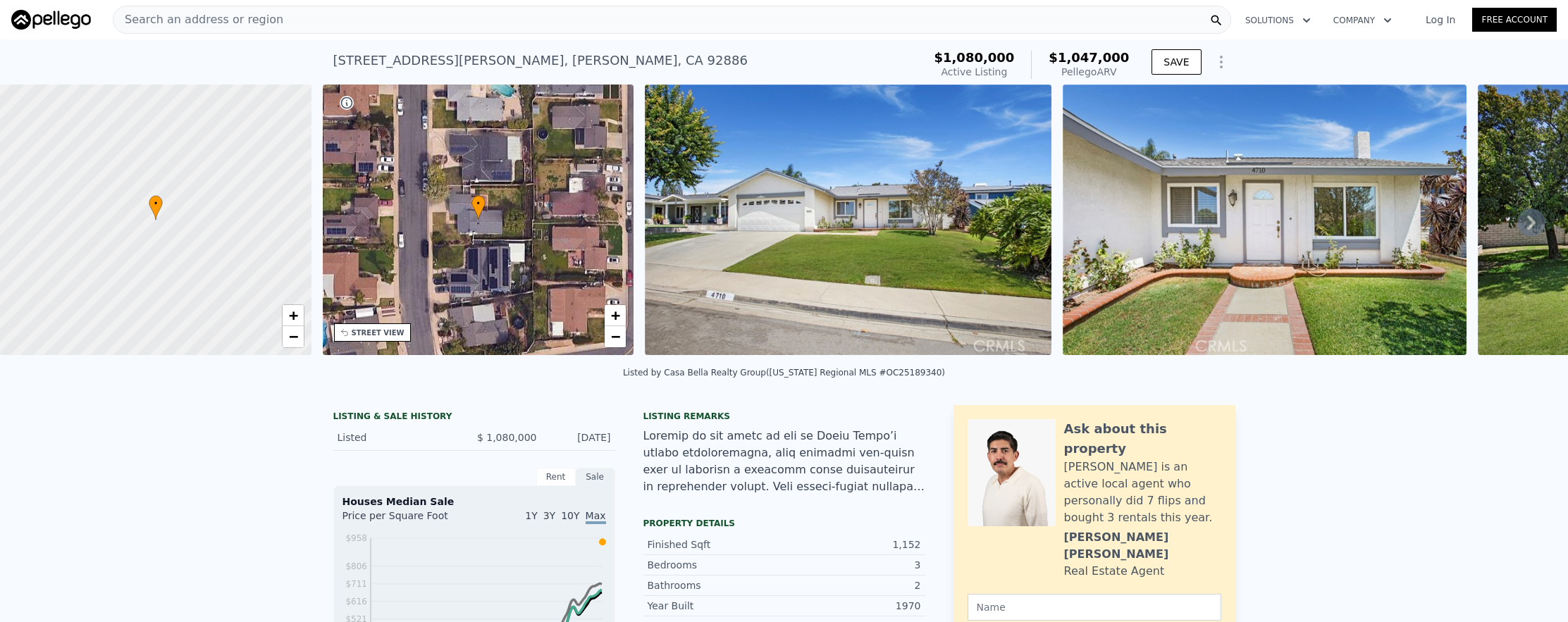
click at [318, 29] on div "Search an address or region" at bounding box center [671, 20] width 1119 height 29
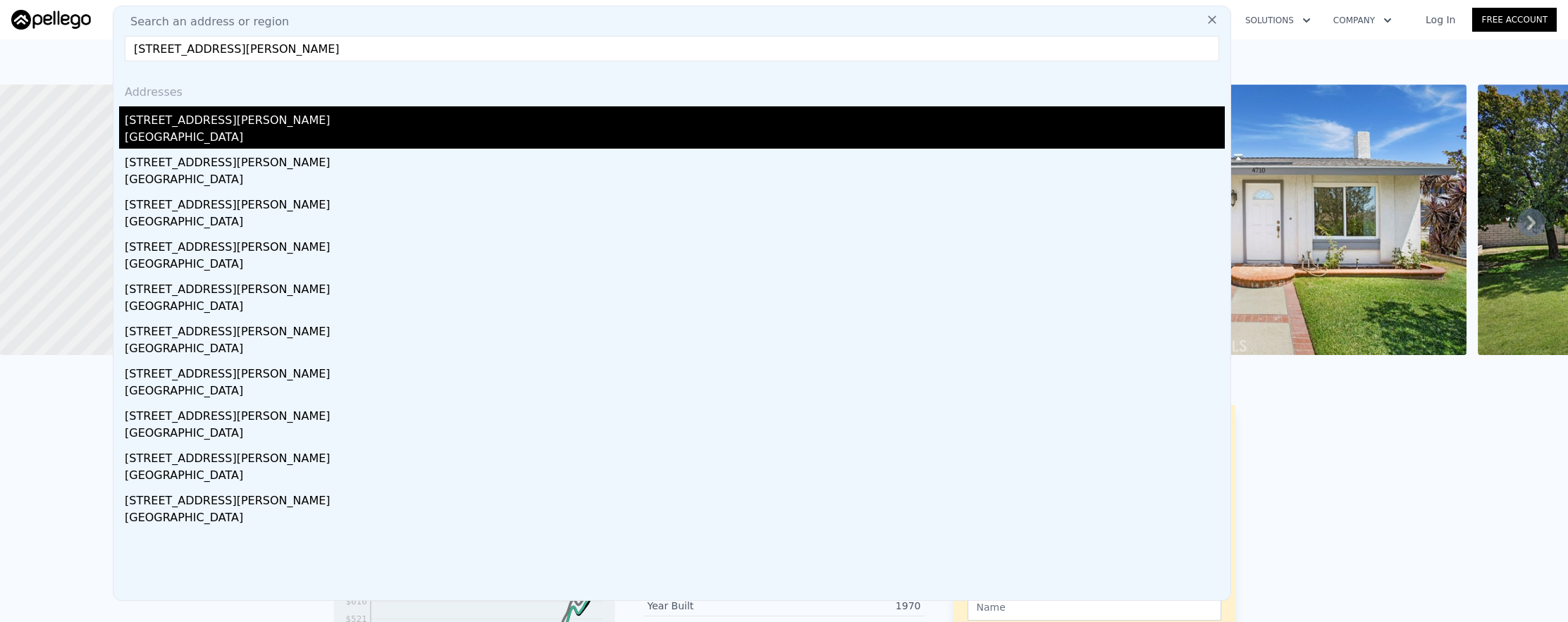
type input "[STREET_ADDRESS][PERSON_NAME]"
click at [333, 118] on div "[STREET_ADDRESS][PERSON_NAME]" at bounding box center [675, 117] width 1100 height 22
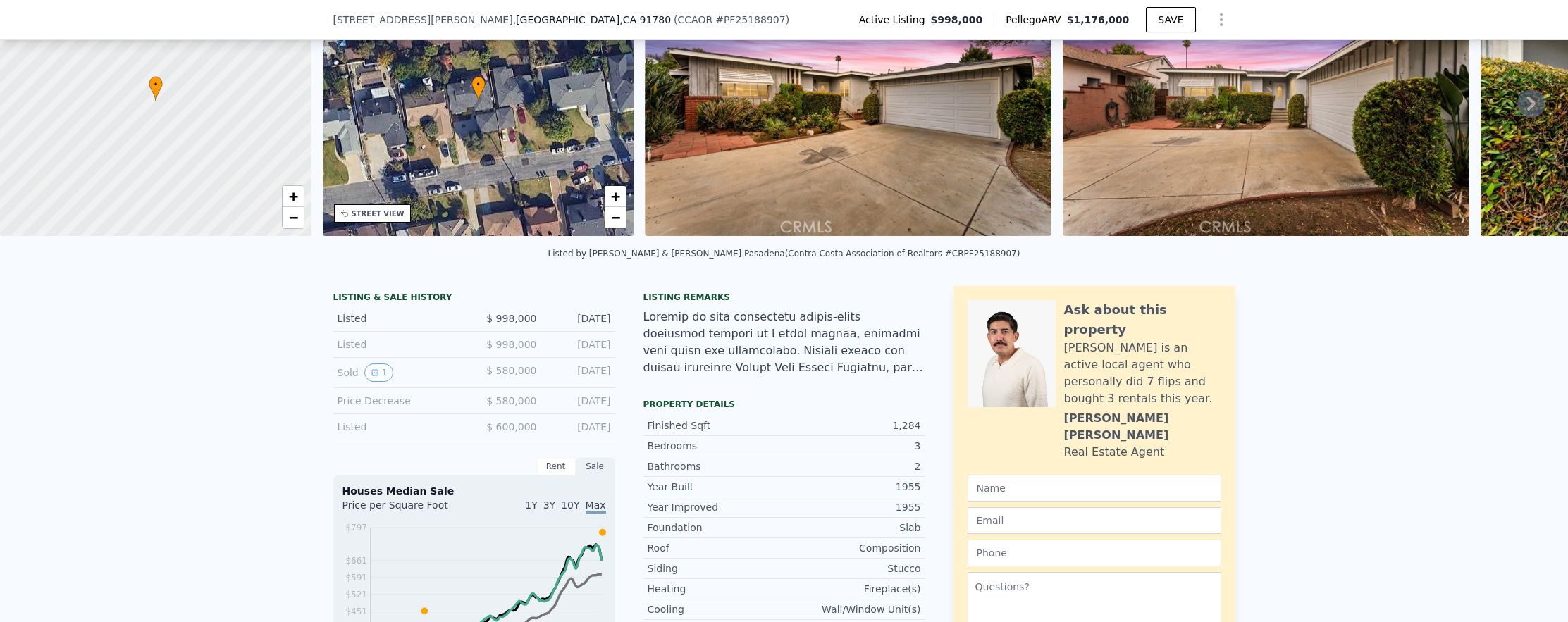
scroll to position [225, 0]
